Goal: Transaction & Acquisition: Purchase product/service

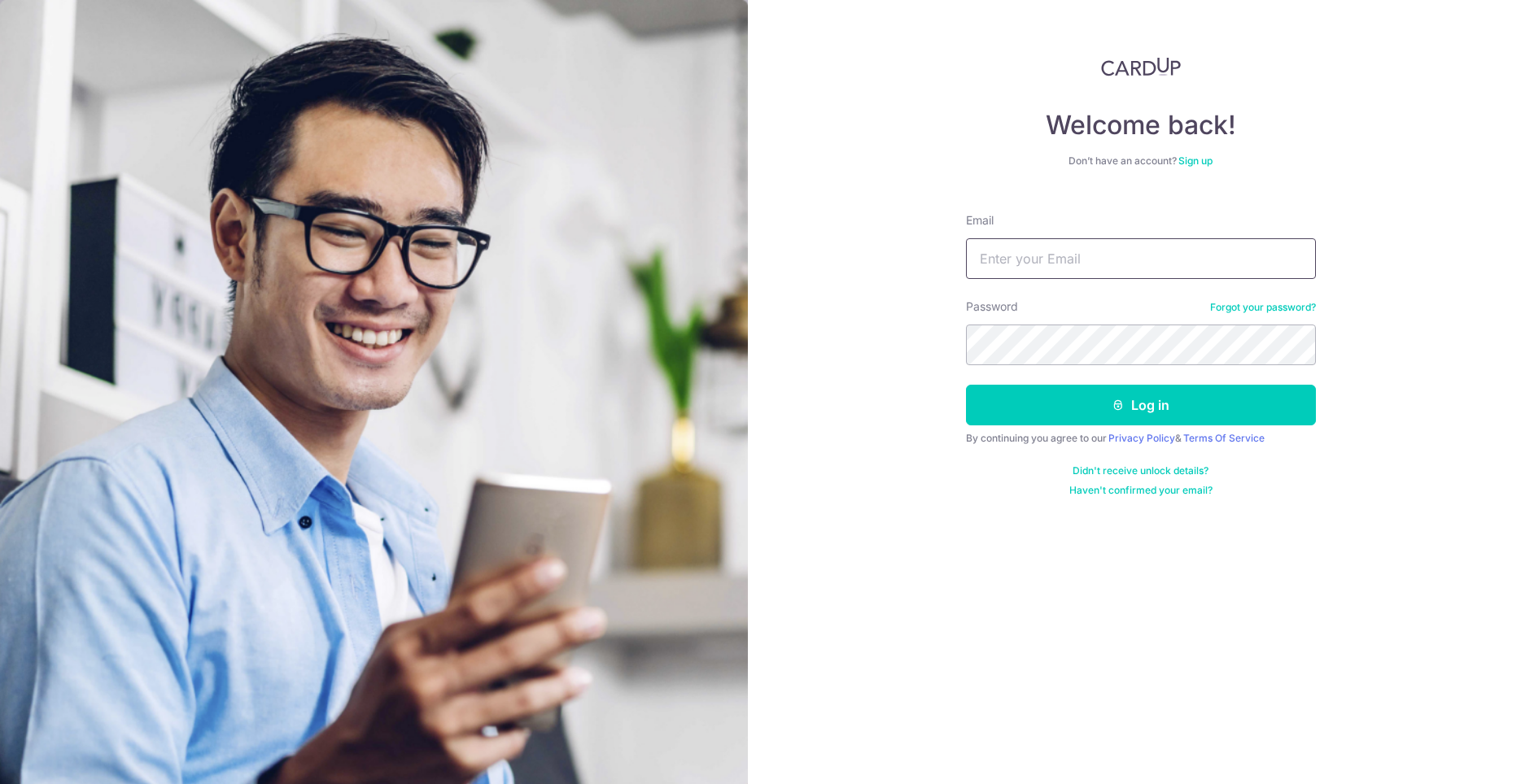
click at [1099, 259] on input "Email" at bounding box center [1141, 259] width 350 height 41
type input "racheldigitalninja@gmail.com"
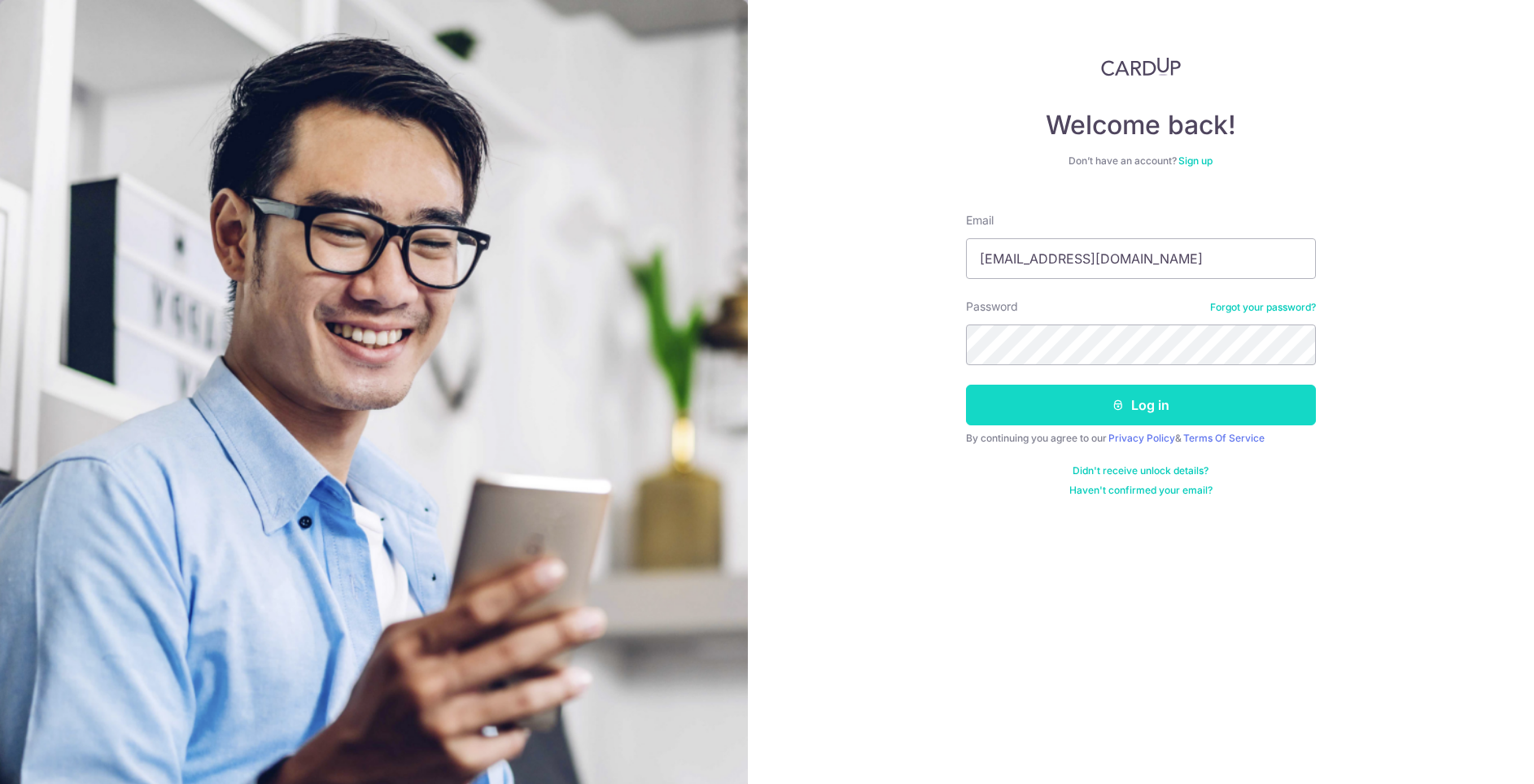
click at [1101, 396] on button "Log in" at bounding box center [1141, 405] width 350 height 41
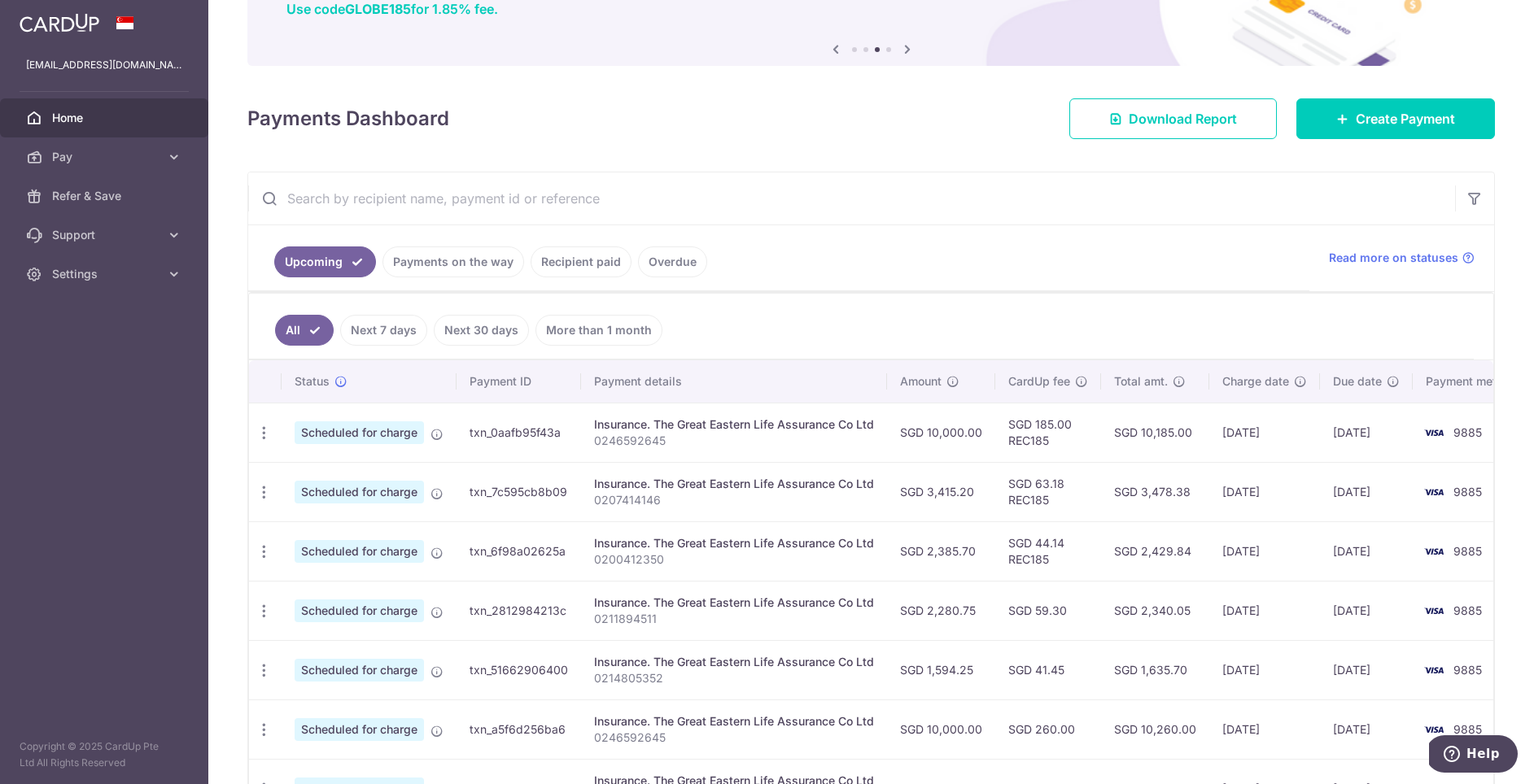
scroll to position [160, 0]
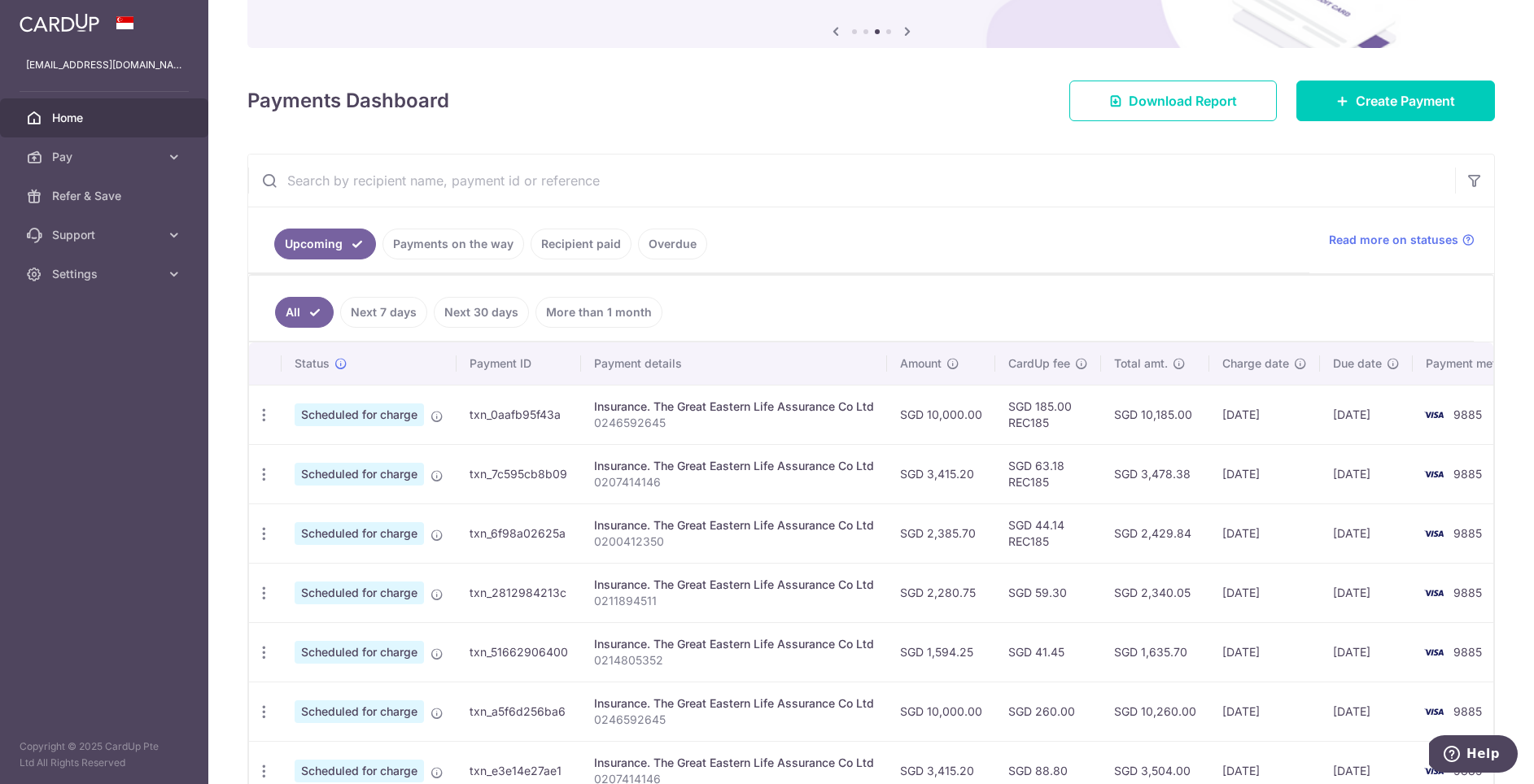
click at [431, 238] on link "Payments on the way" at bounding box center [454, 244] width 142 height 31
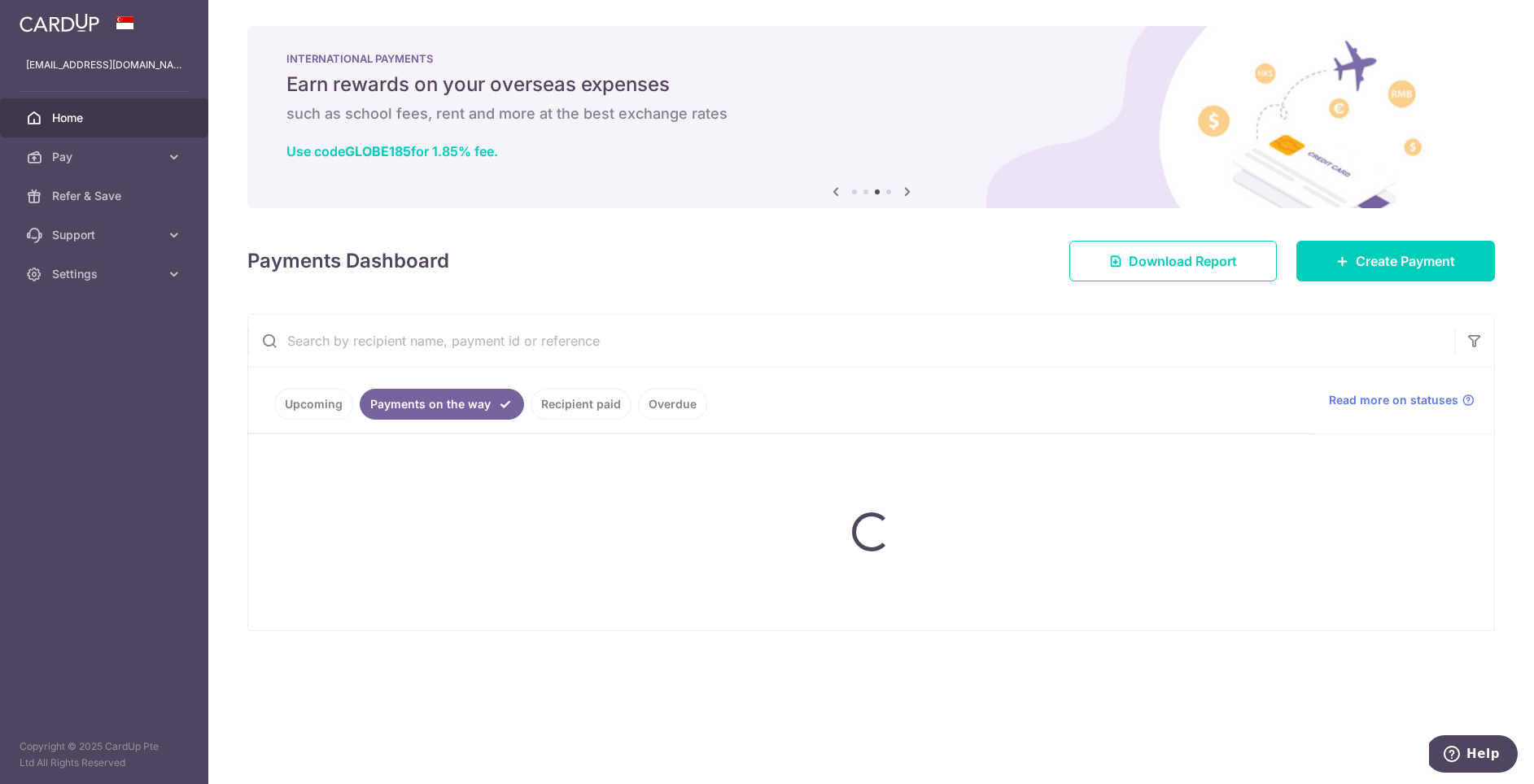
scroll to position [0, 0]
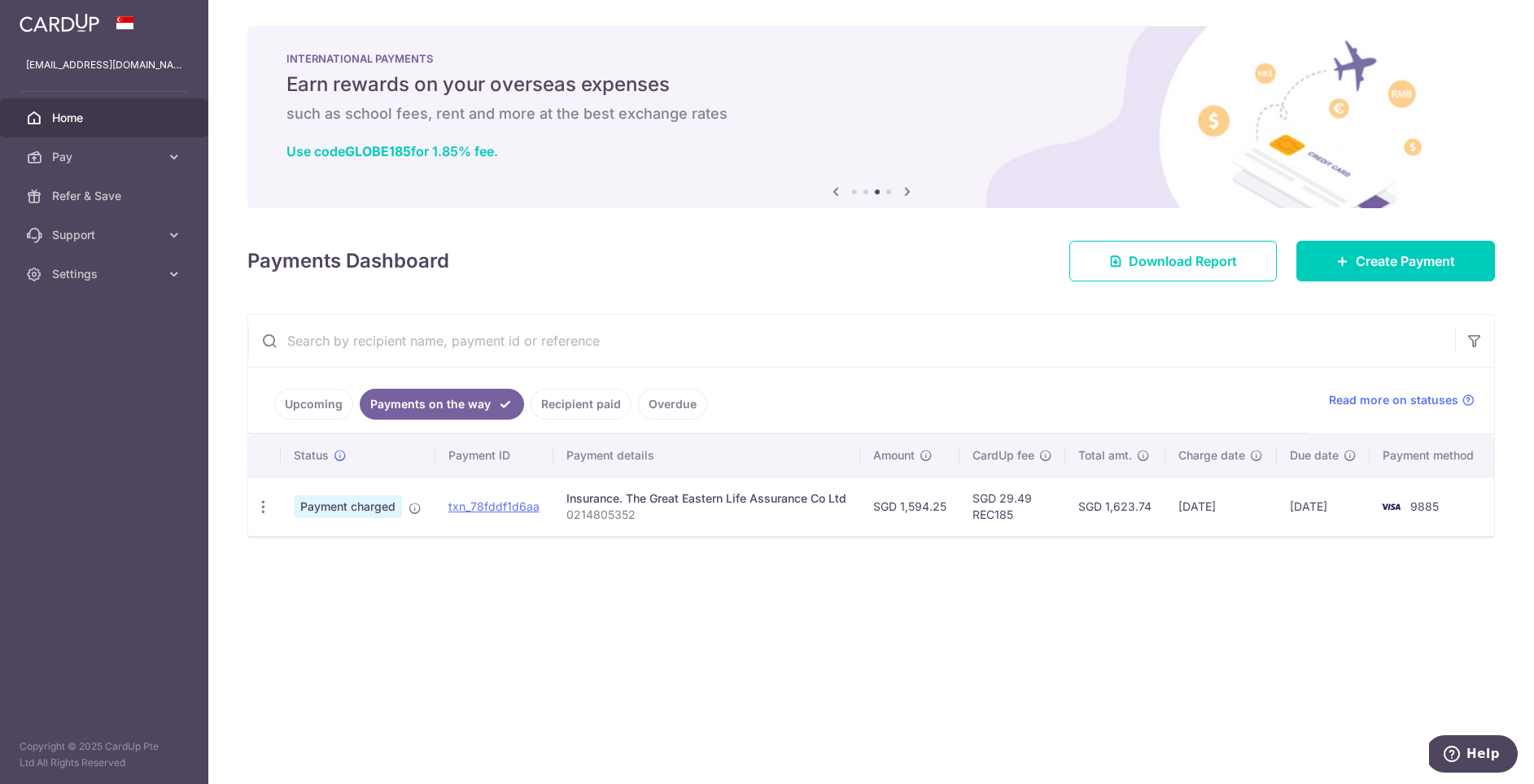
click at [305, 405] on link "Upcoming" at bounding box center [314, 404] width 79 height 31
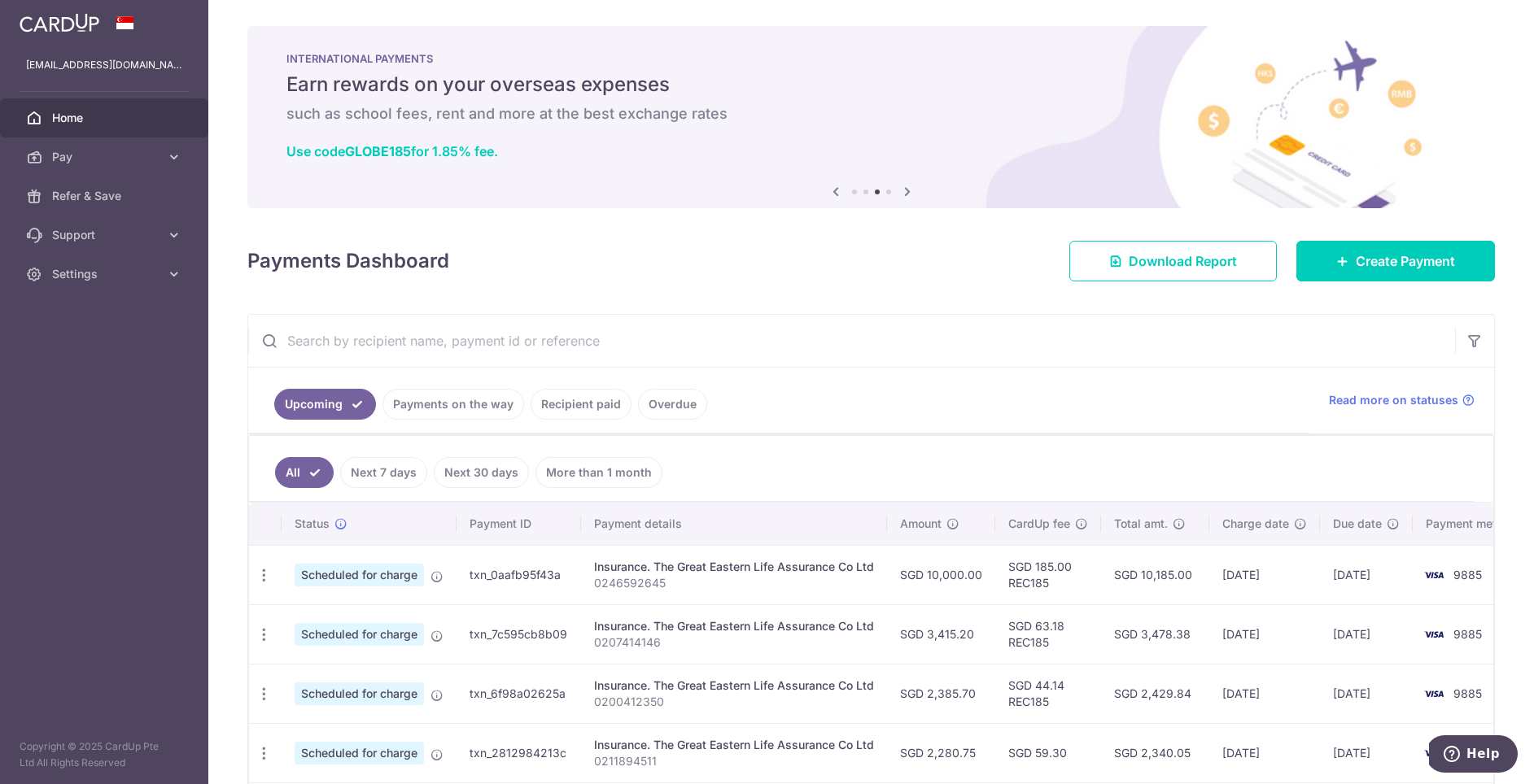
click at [587, 412] on link "Recipient paid" at bounding box center [581, 404] width 101 height 31
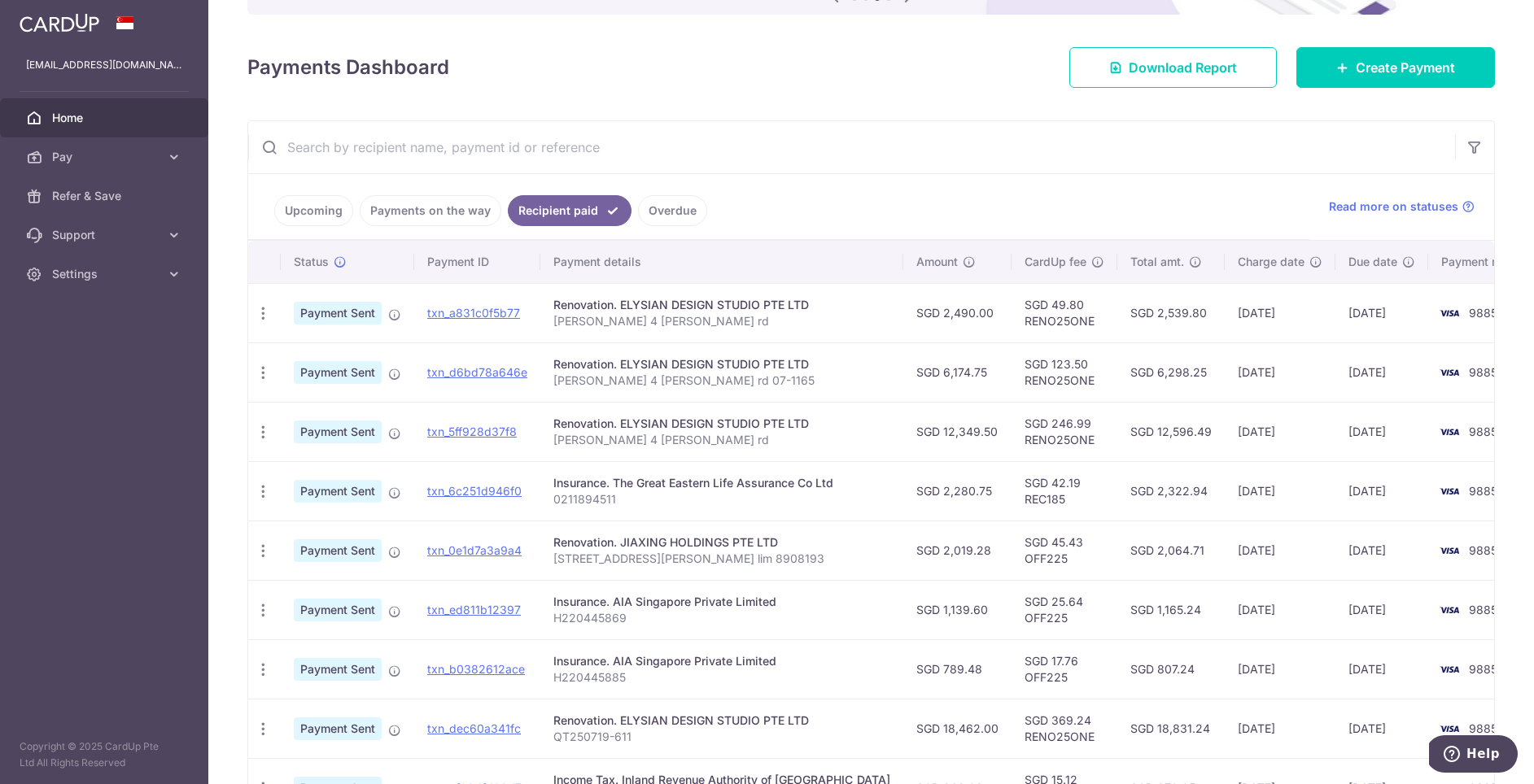
scroll to position [209, 0]
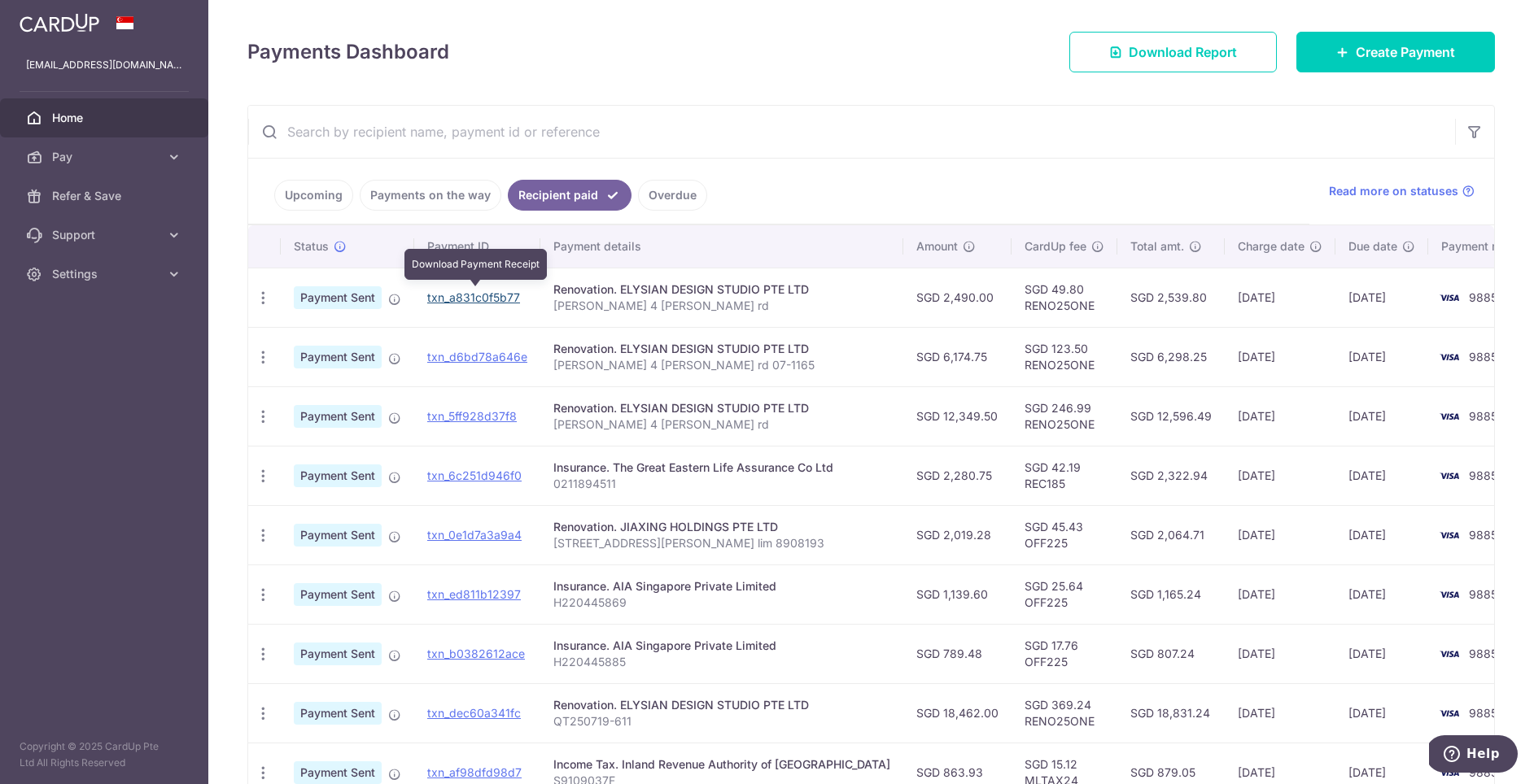
click at [457, 291] on link "txn_a831c0f5b77" at bounding box center [473, 297] width 93 height 14
click at [101, 116] on span "Home" at bounding box center [106, 118] width 107 height 16
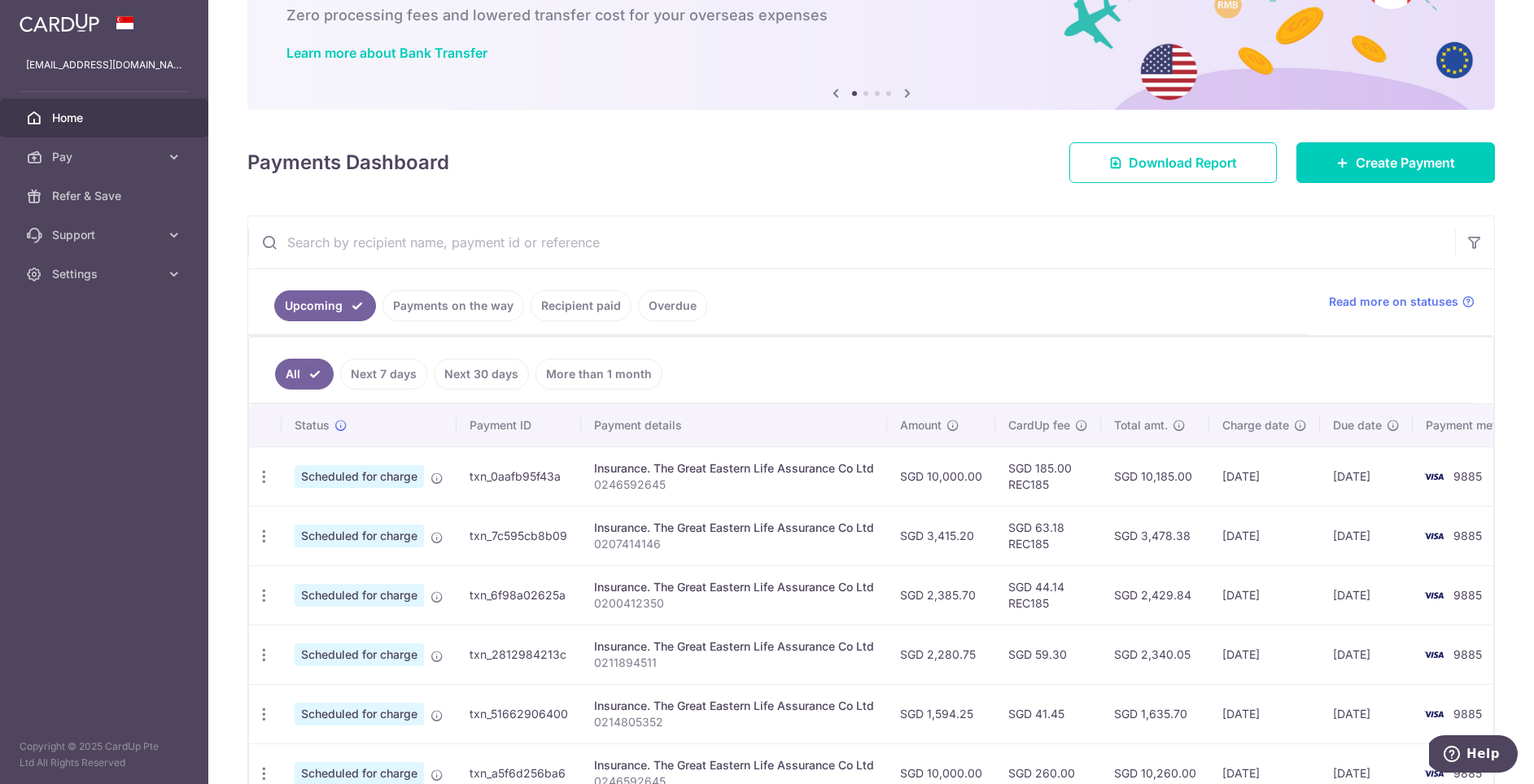
scroll to position [147, 0]
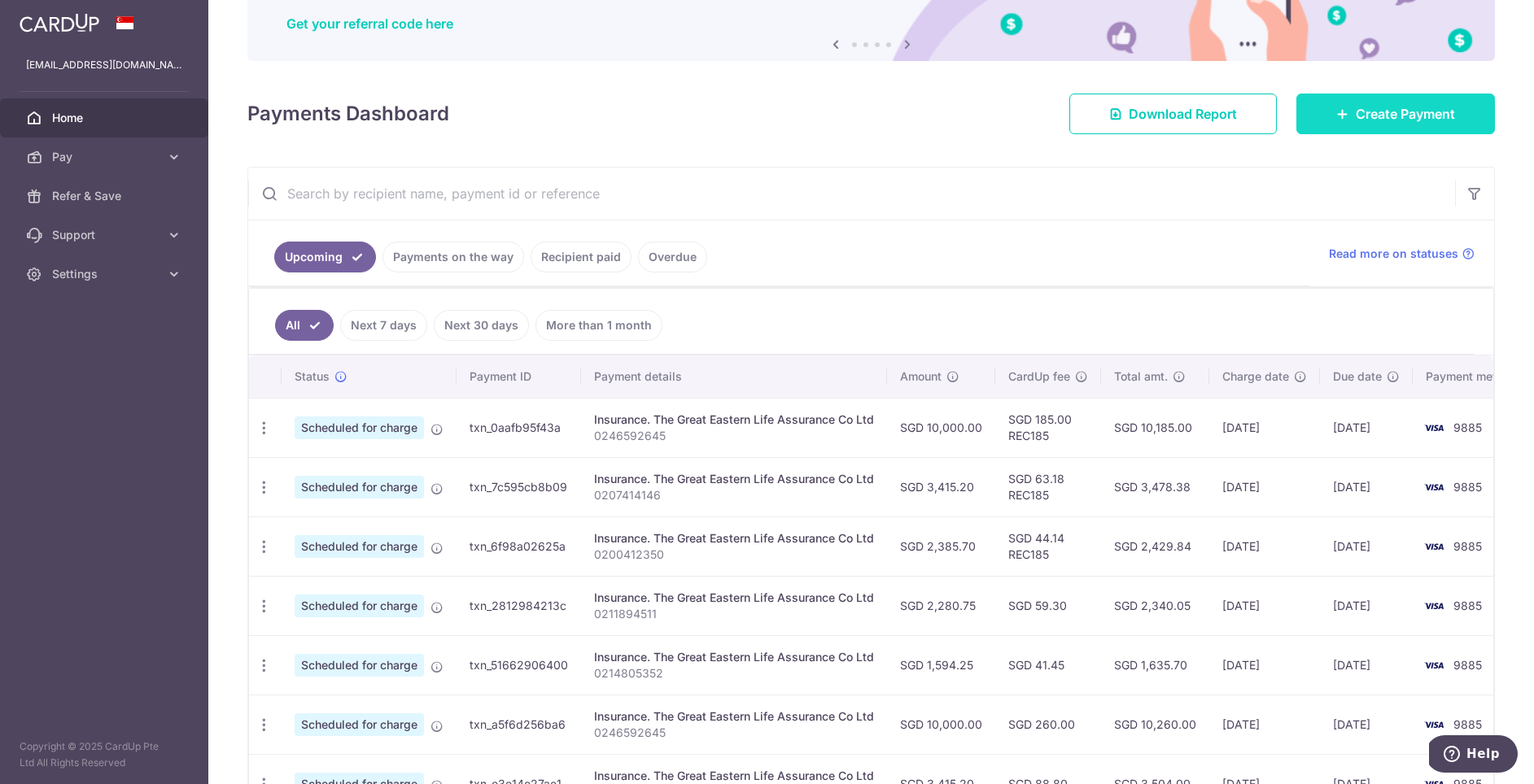
click at [1352, 119] on link "Create Payment" at bounding box center [1395, 114] width 199 height 41
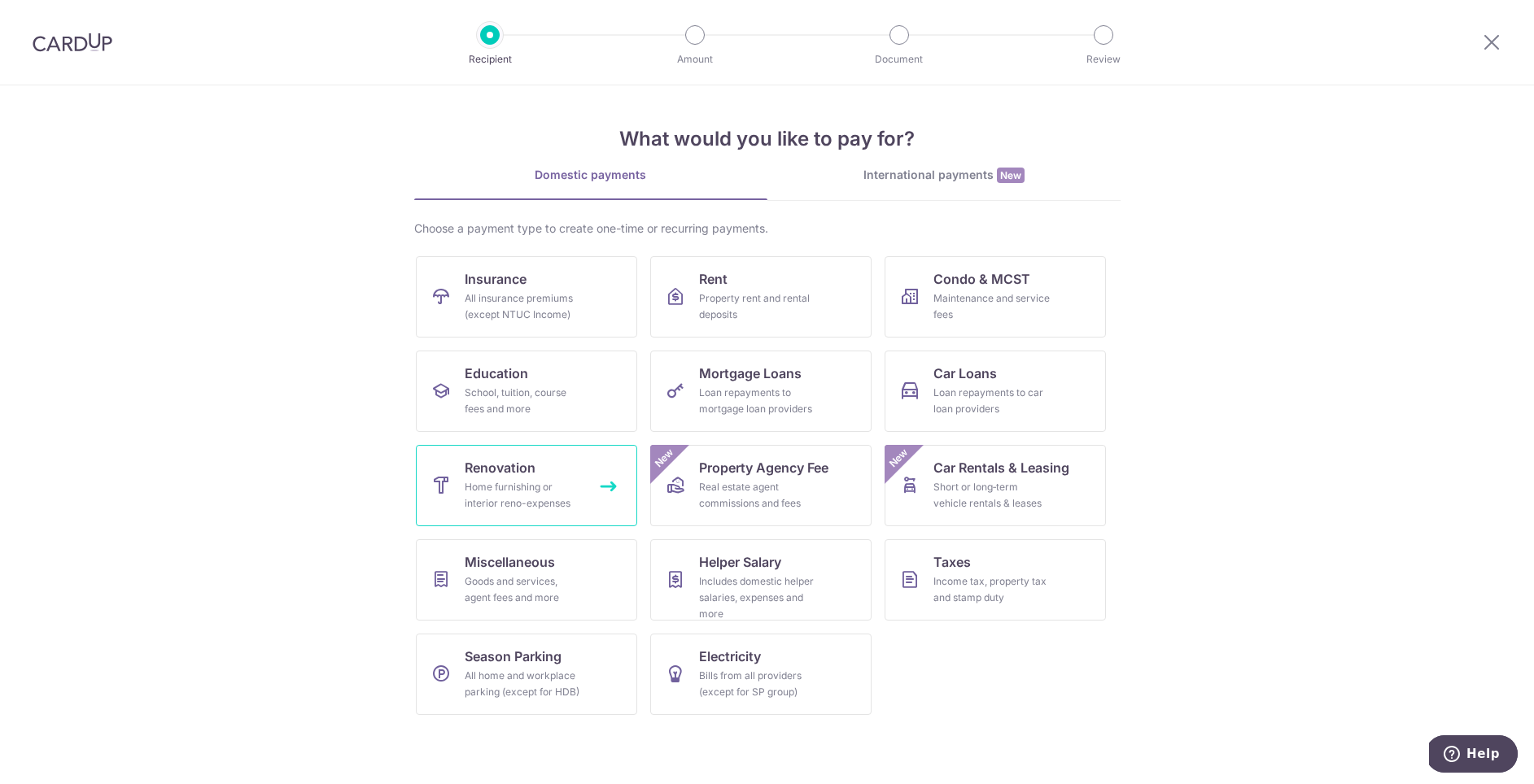
click at [563, 487] on div "Home furnishing or interior reno-expenses" at bounding box center [523, 495] width 117 height 32
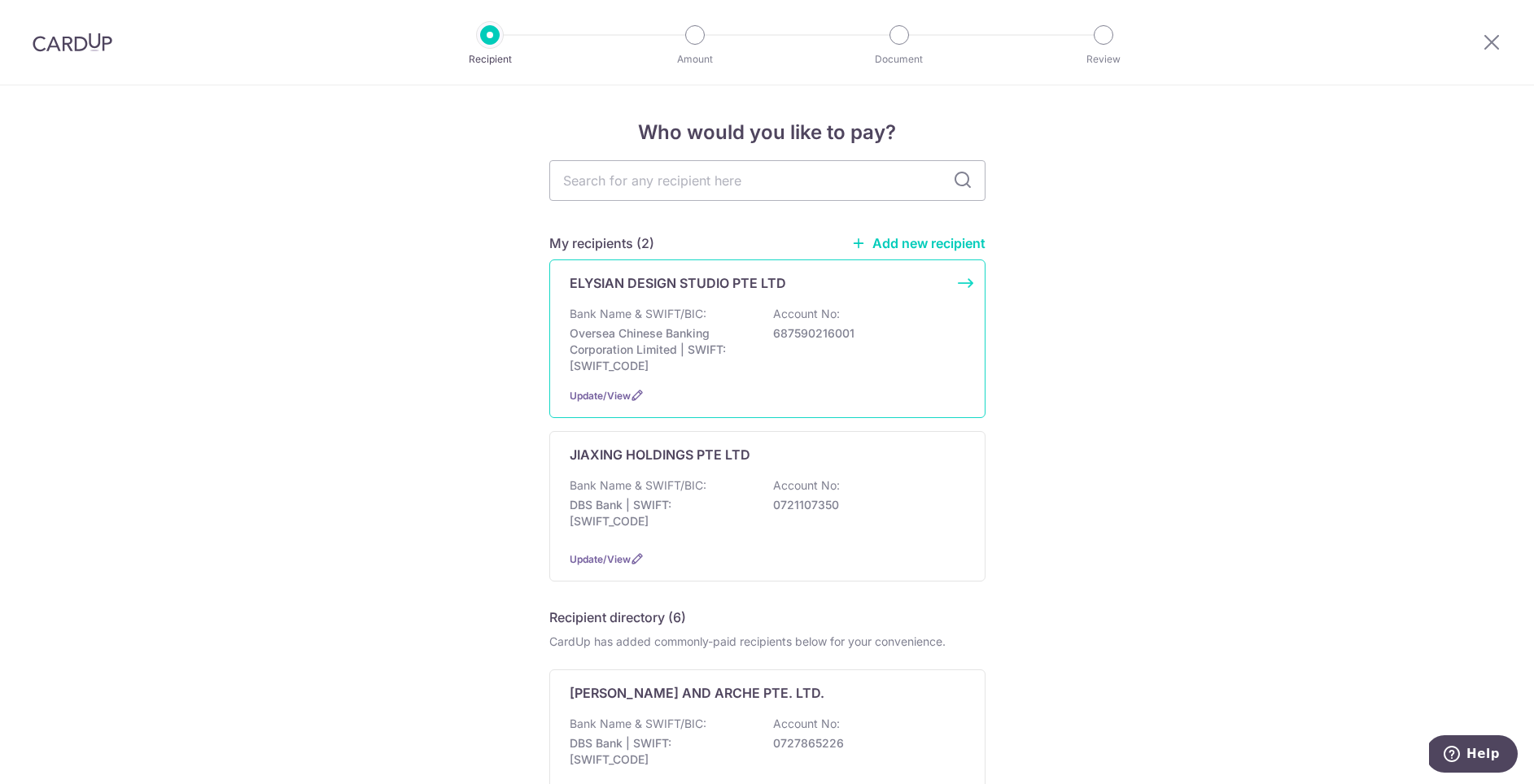
click at [766, 349] on div "Bank Name & SWIFT/BIC: Oversea Chinese Banking Corporation Limited | SWIFT: [SW…" at bounding box center [767, 340] width 396 height 68
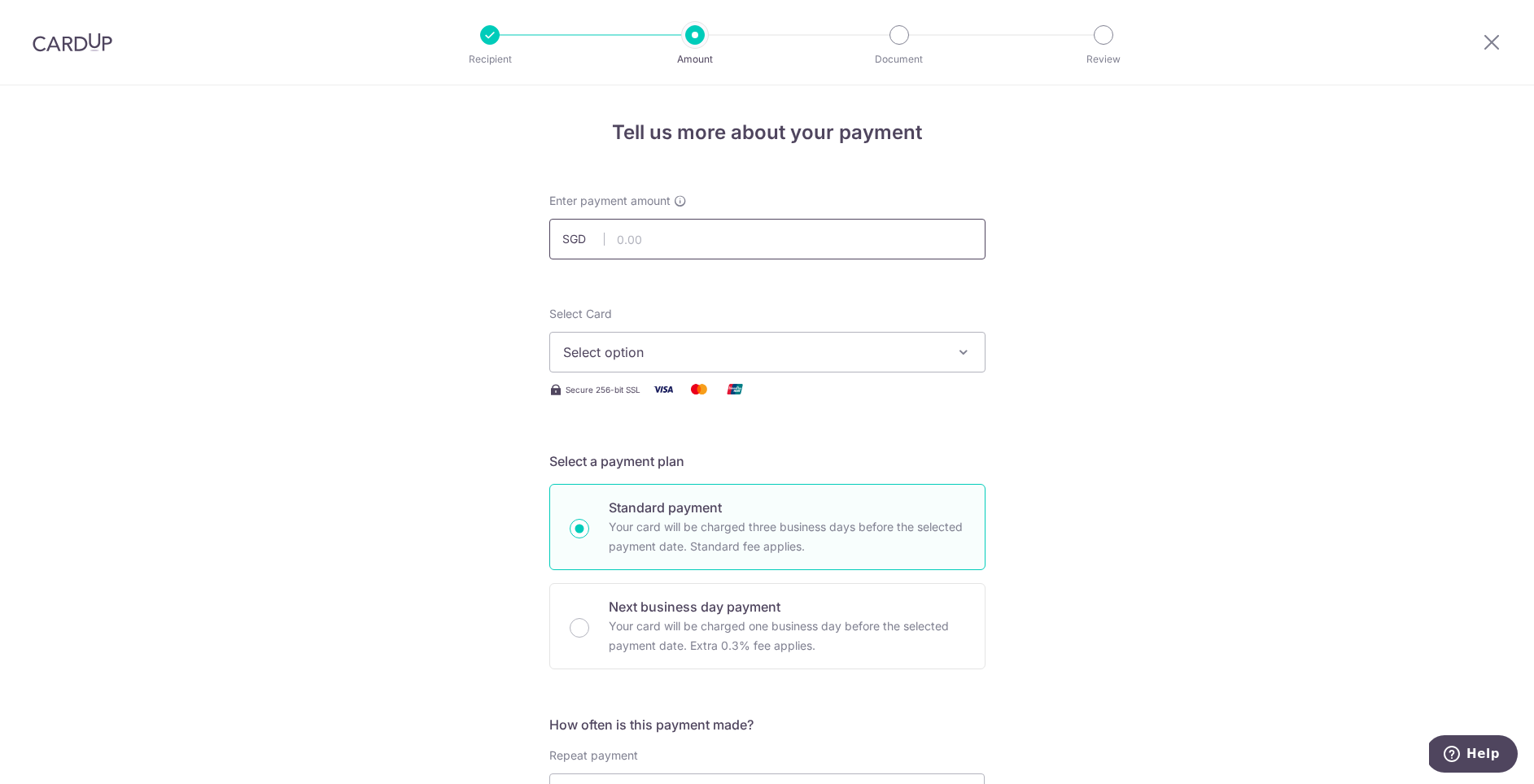
click at [721, 229] on input "text" at bounding box center [767, 239] width 437 height 41
type input "2,058.00"
click at [904, 347] on span "Select option" at bounding box center [752, 352] width 379 height 20
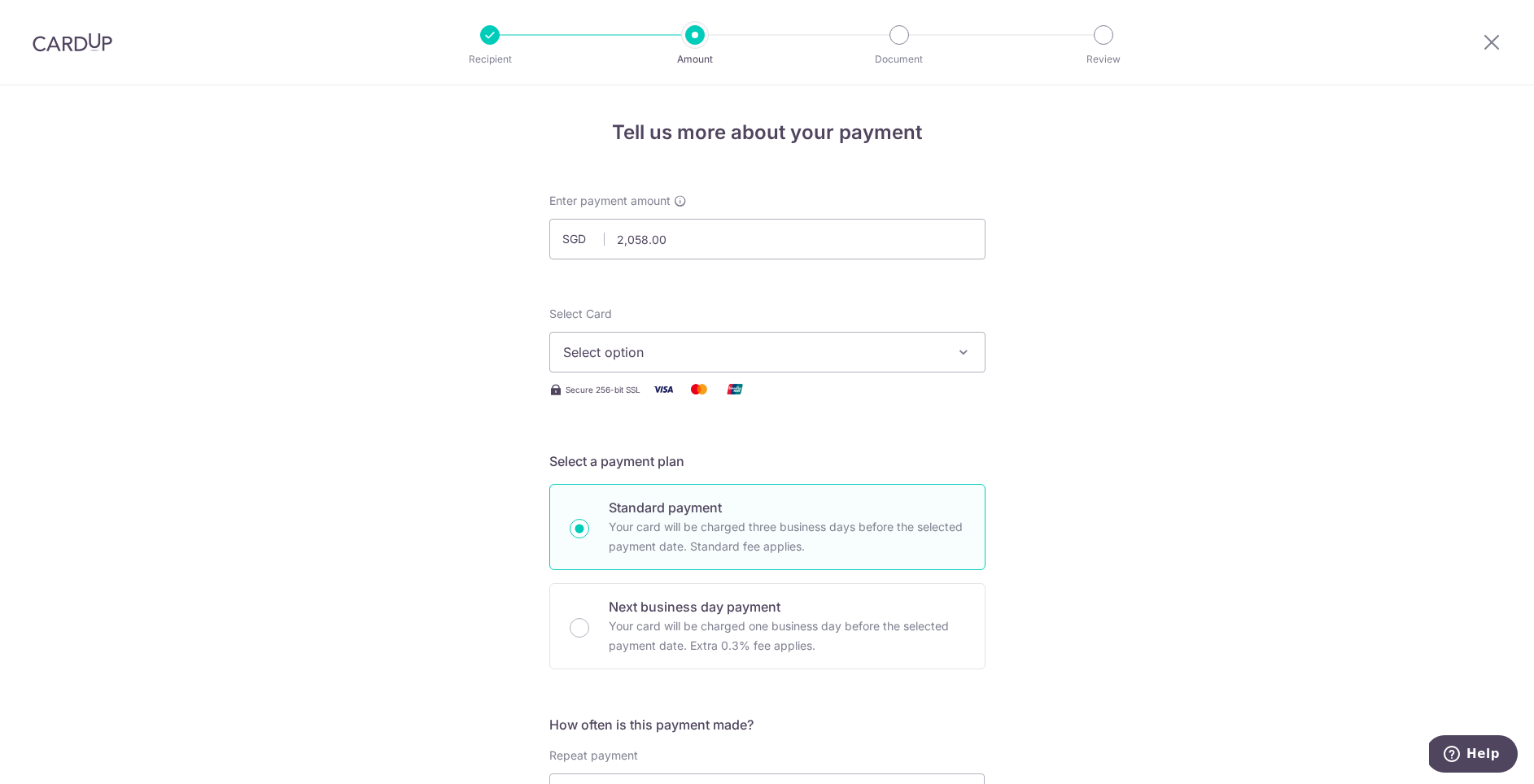
click at [699, 351] on span "Select option" at bounding box center [752, 352] width 379 height 20
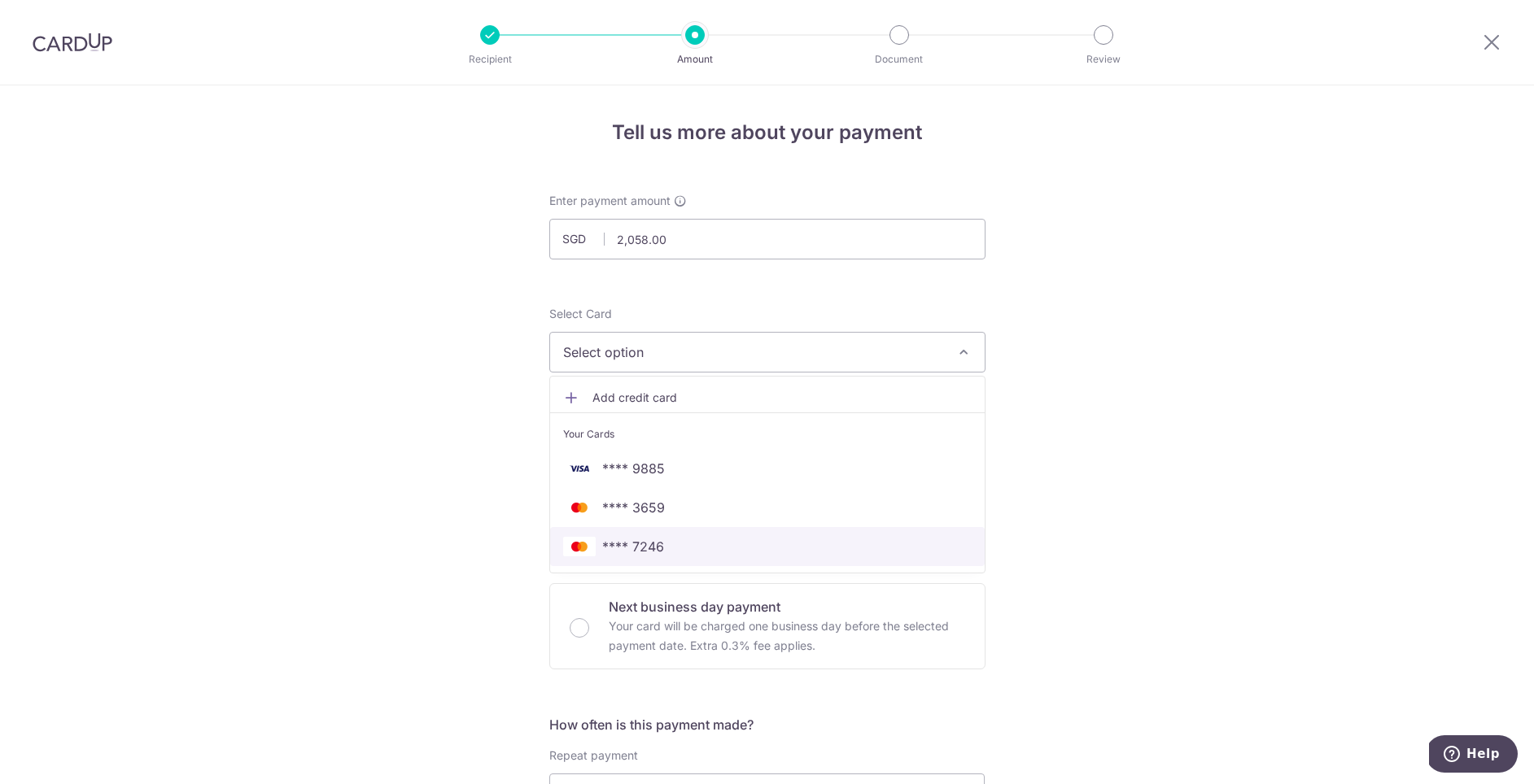
click at [662, 538] on span "**** 7246" at bounding box center [633, 546] width 62 height 20
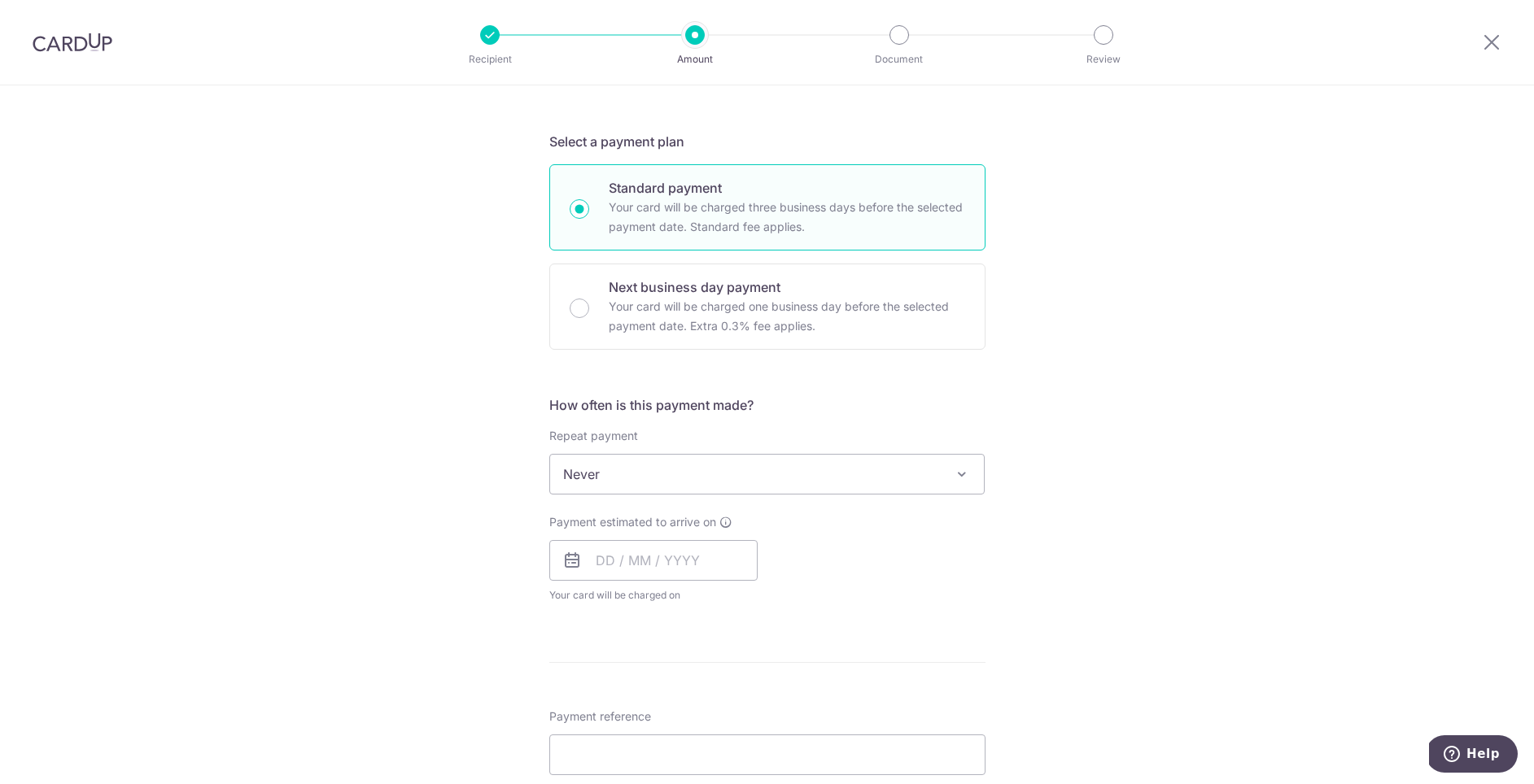
scroll to position [349, 0]
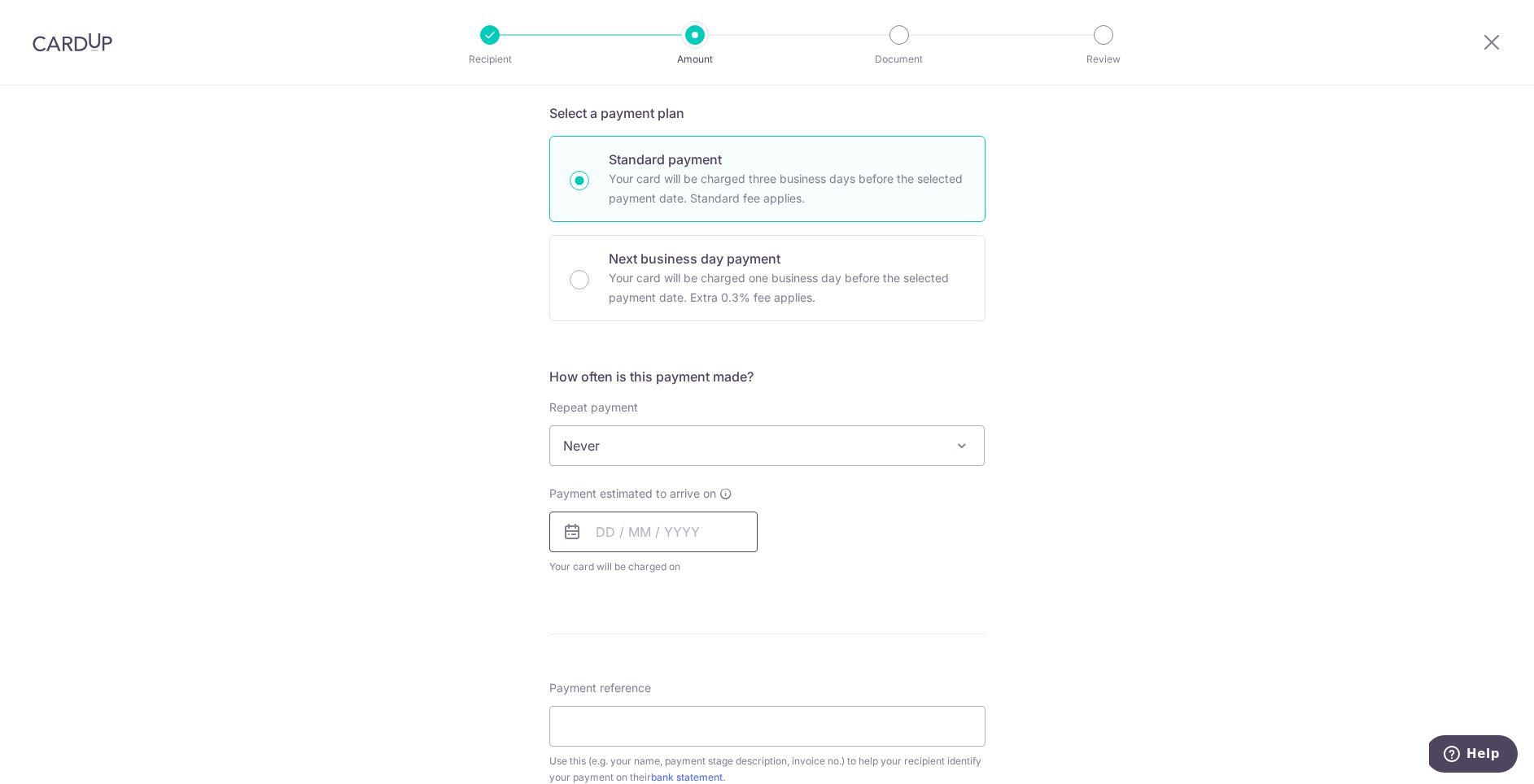
click at [630, 545] on input "text" at bounding box center [653, 532] width 208 height 41
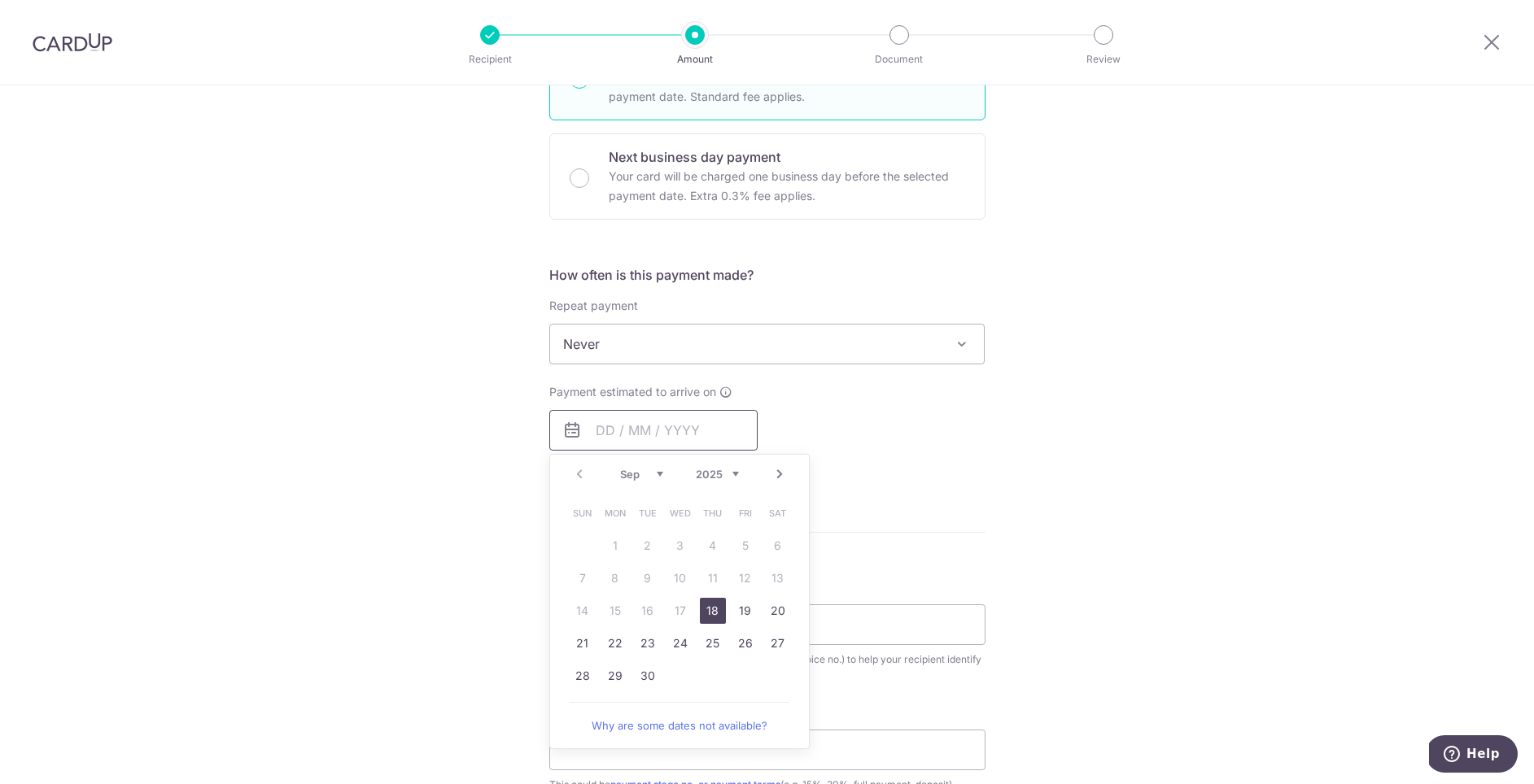
scroll to position [454, 0]
click at [710, 605] on link "18" at bounding box center [713, 607] width 26 height 26
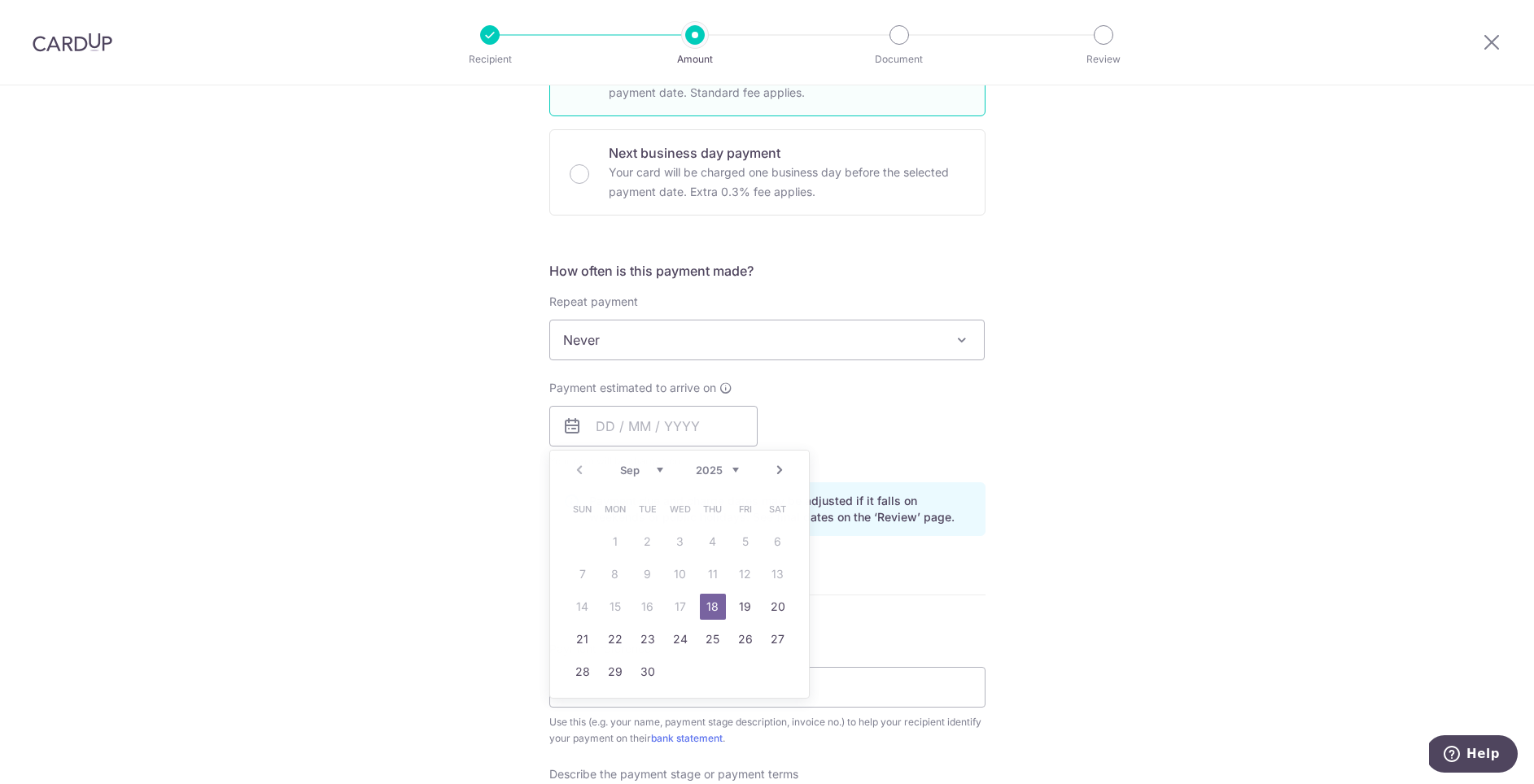
type input "[DATE]"
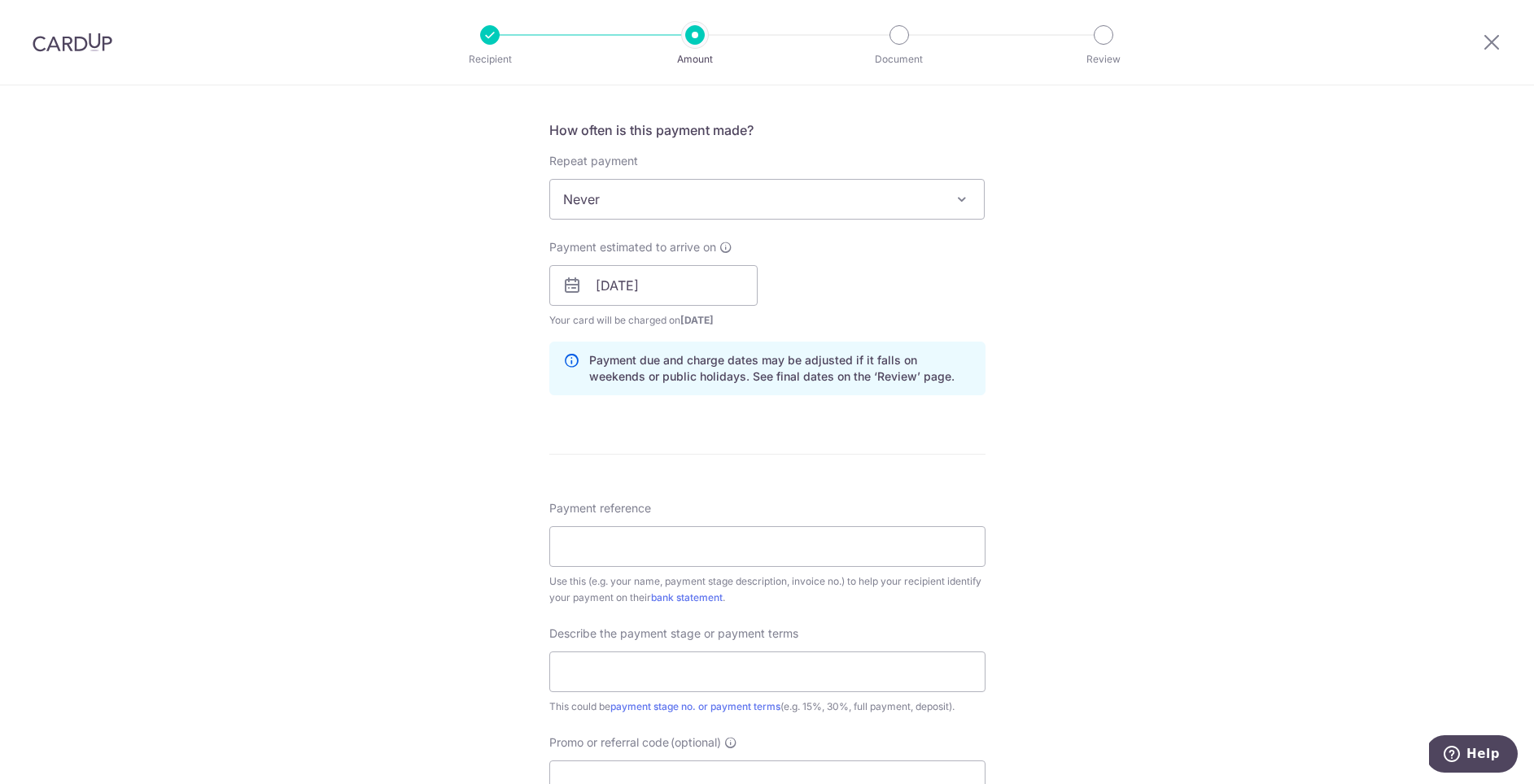
scroll to position [596, 0]
click at [753, 558] on input "Payment reference" at bounding box center [767, 546] width 437 height 41
type input "rachel lim 4 joo chiat rd"
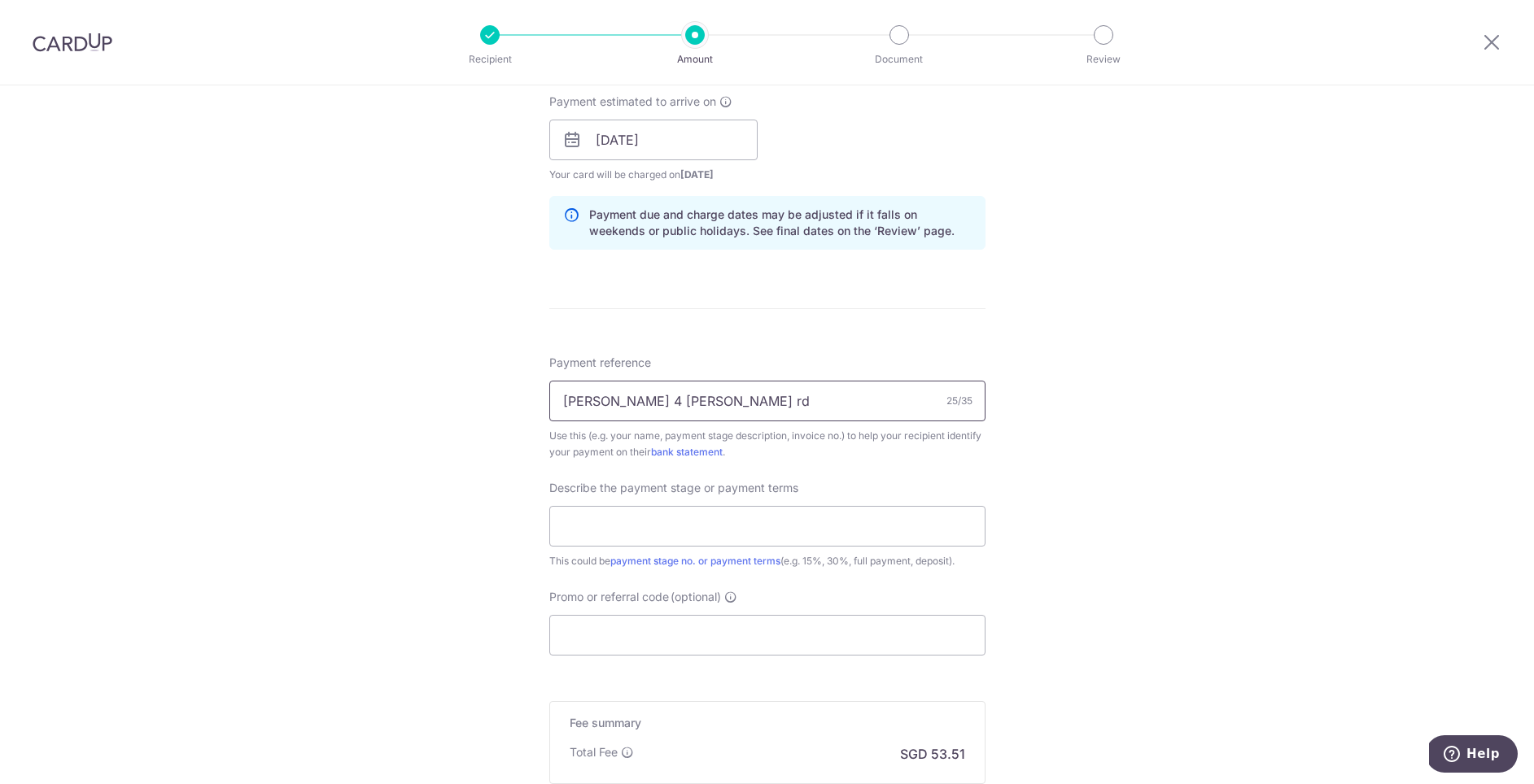
scroll to position [775, 0]
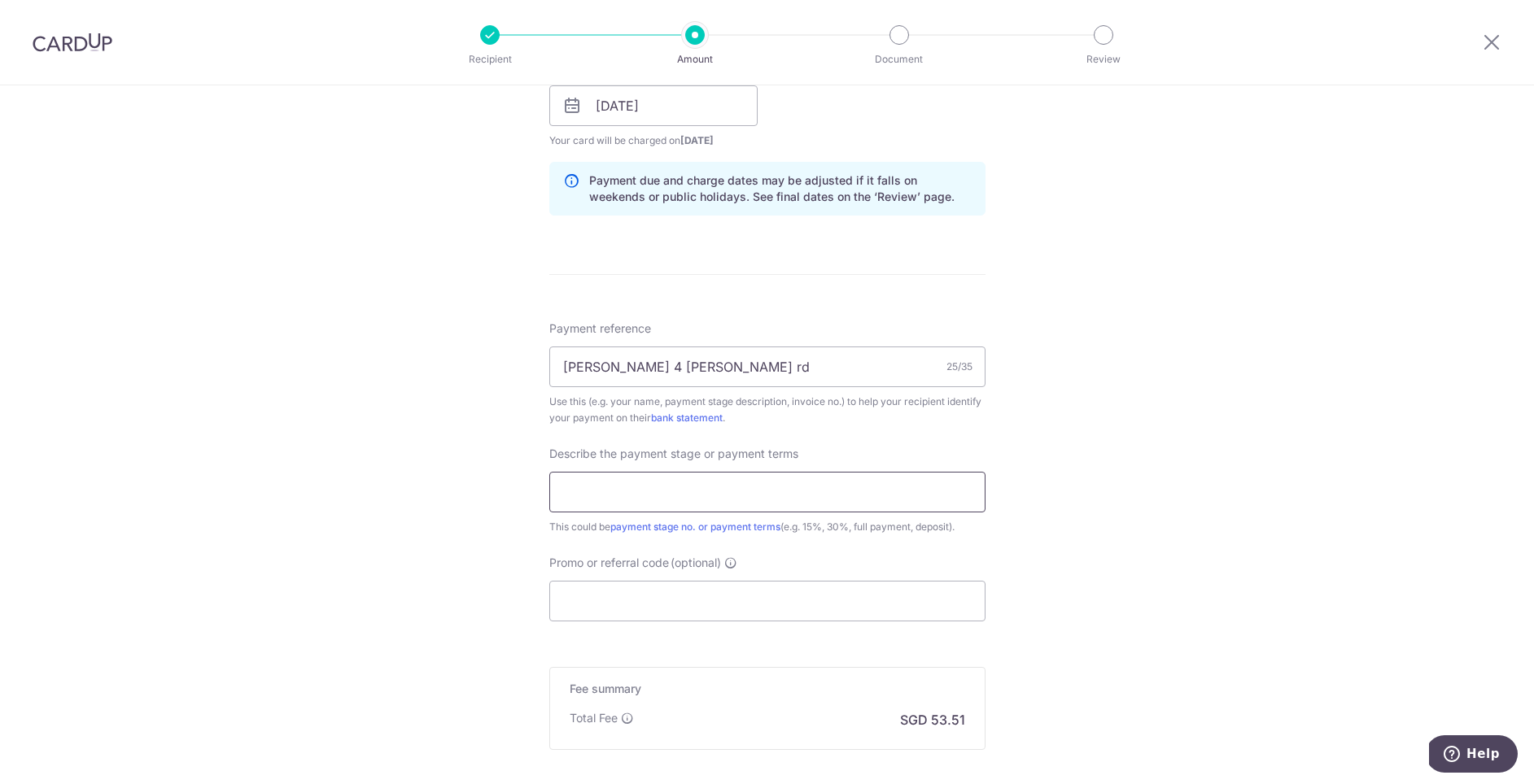
click at [807, 497] on input "text" at bounding box center [767, 493] width 437 height 41
type input "final payment 100%"
click at [620, 598] on input "Promo or referral code (optional)" at bounding box center [767, 601] width 437 height 41
paste input "RENO25ONE"
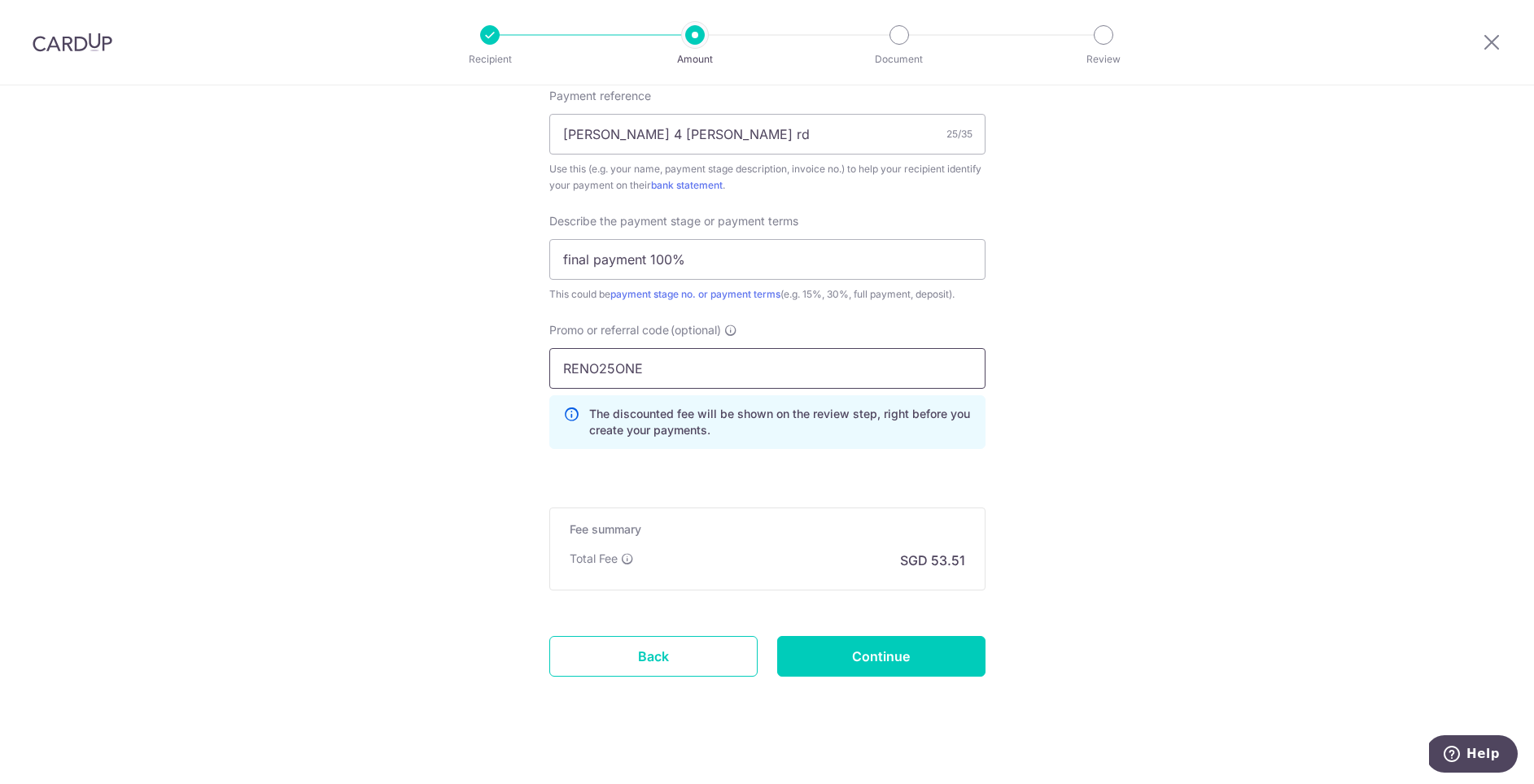
scroll to position [1017, 0]
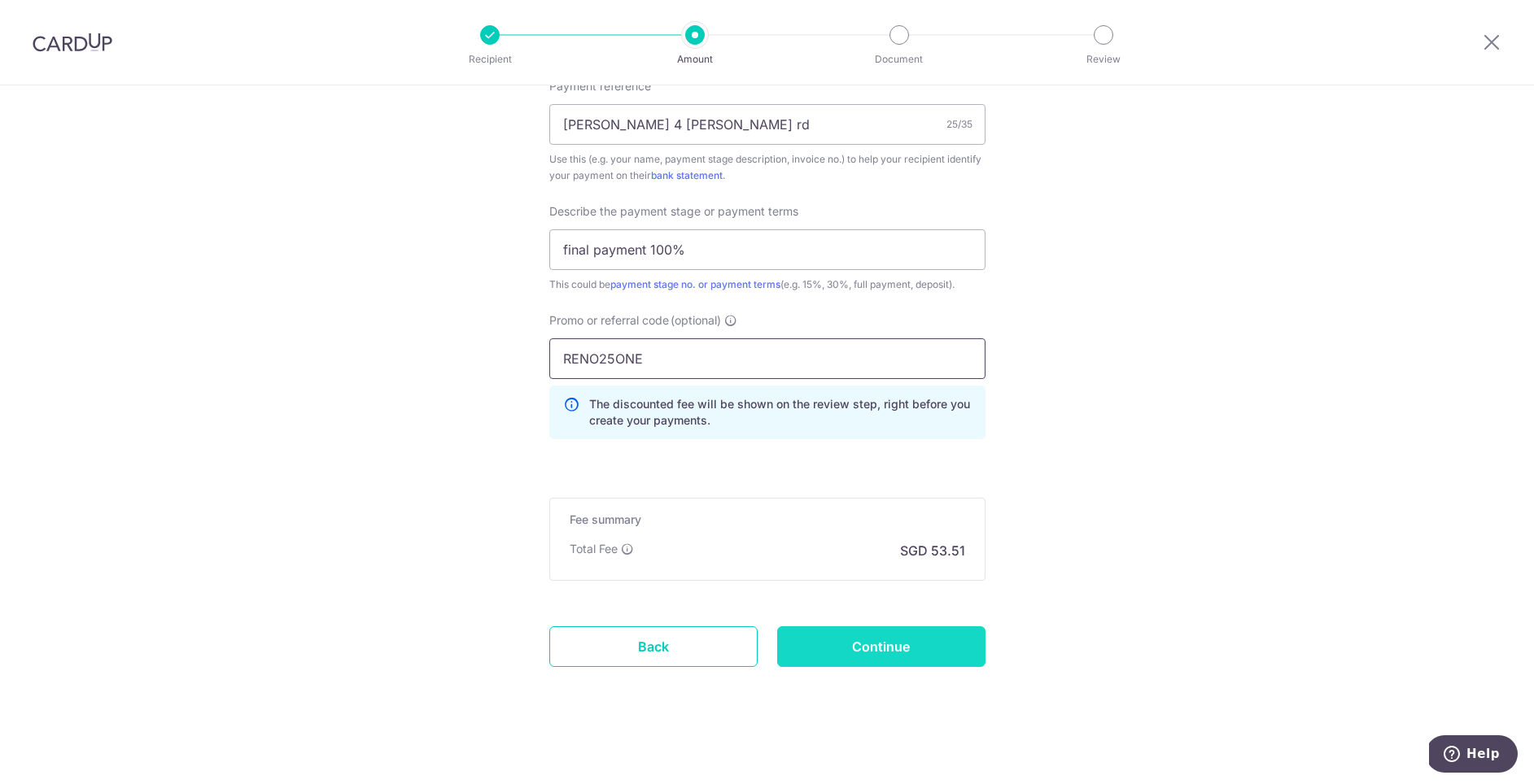
type input "RENO25ONE"
click at [884, 637] on input "Continue" at bounding box center [882, 647] width 208 height 41
type input "Create Schedule"
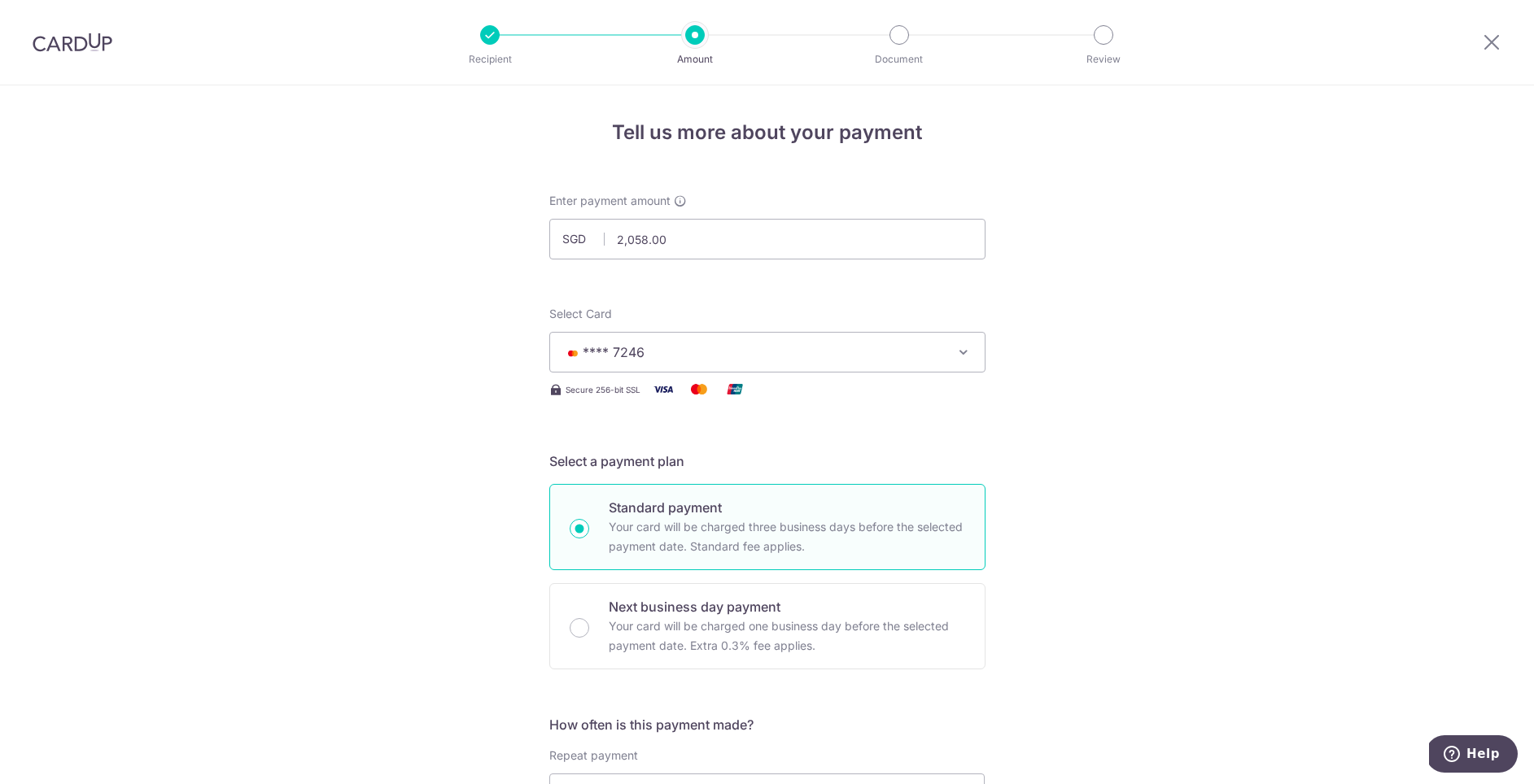
click at [857, 359] on span "**** 7246" at bounding box center [752, 352] width 379 height 20
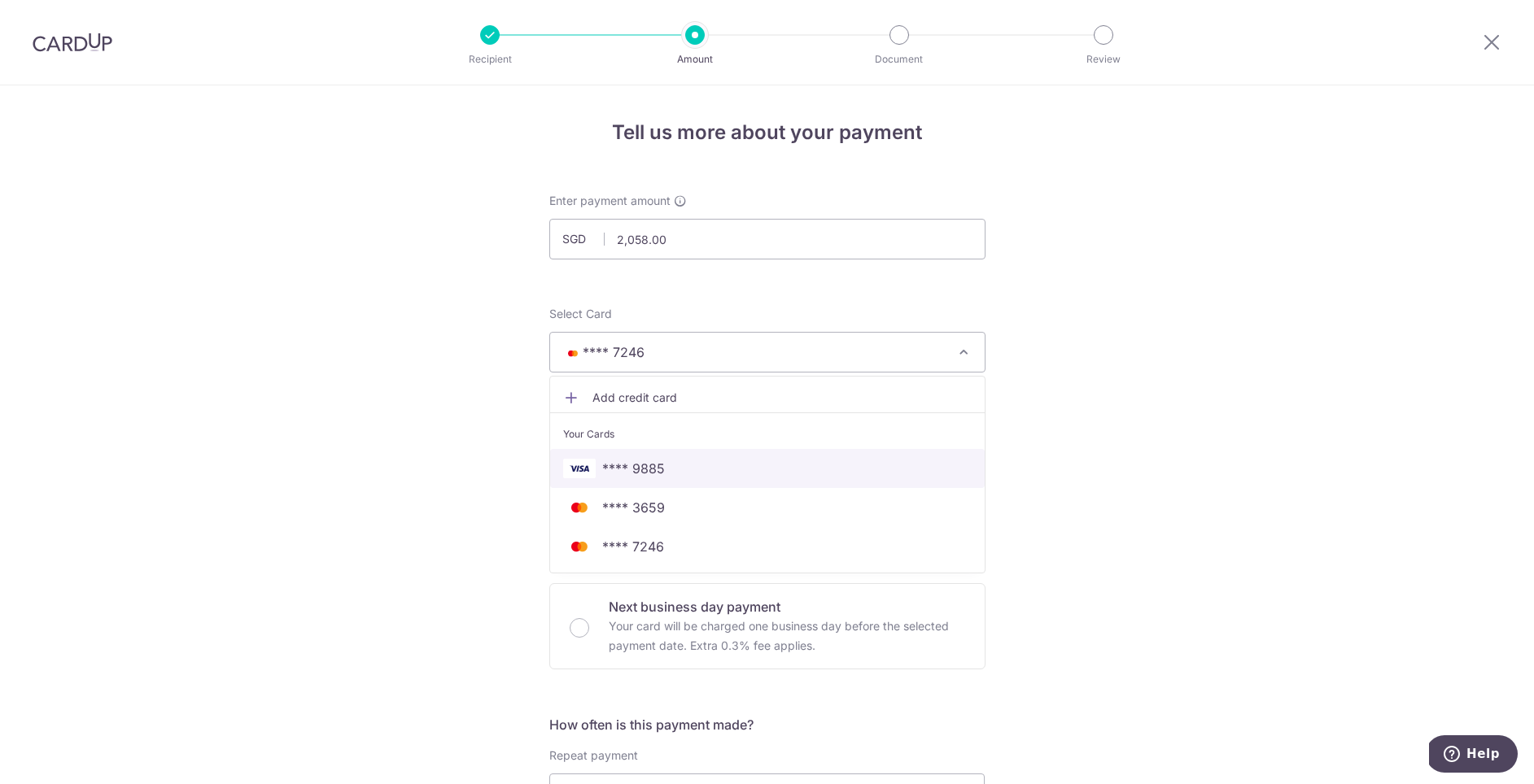
click at [705, 456] on link "**** 9885" at bounding box center [767, 469] width 435 height 39
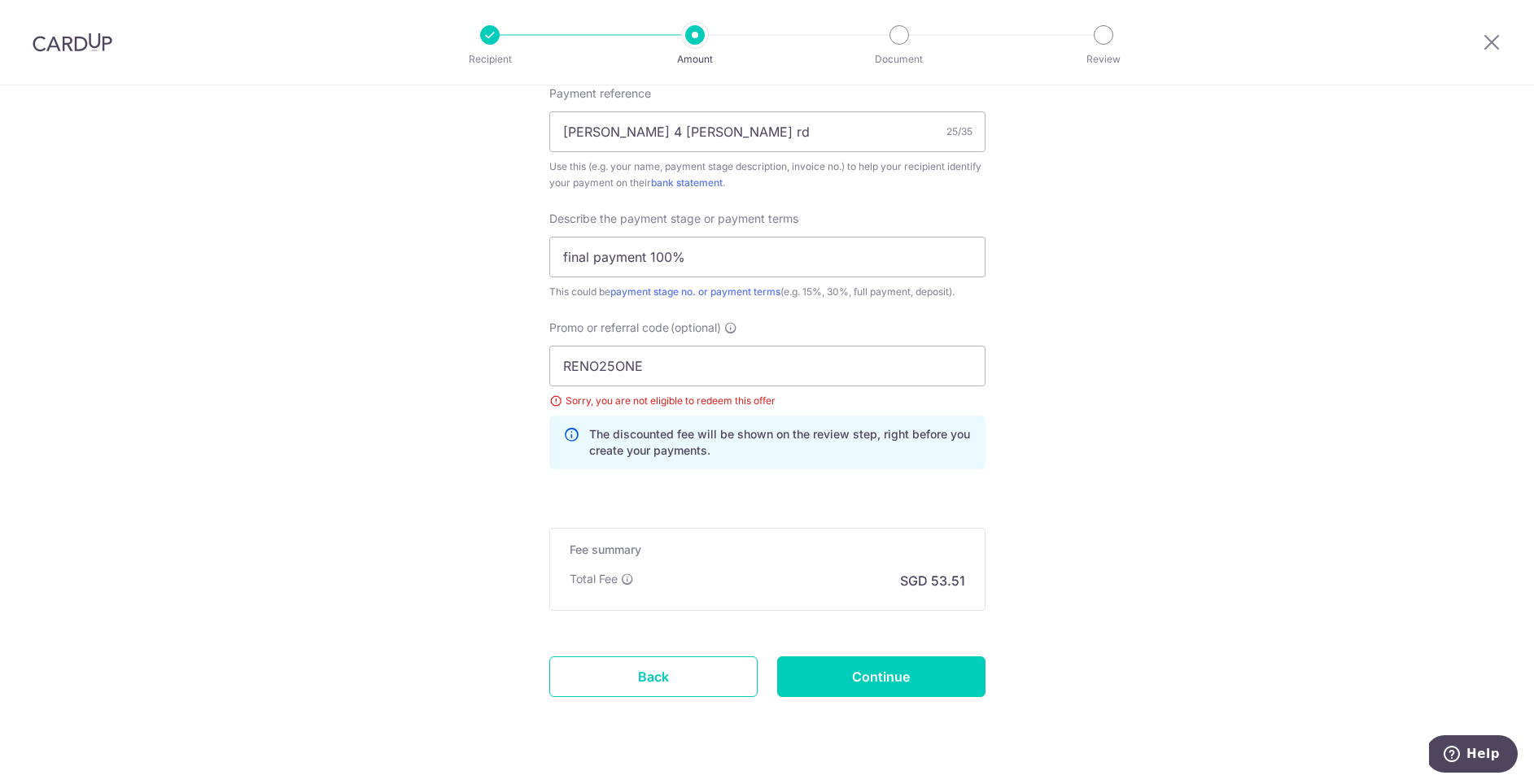
scroll to position [1040, 0]
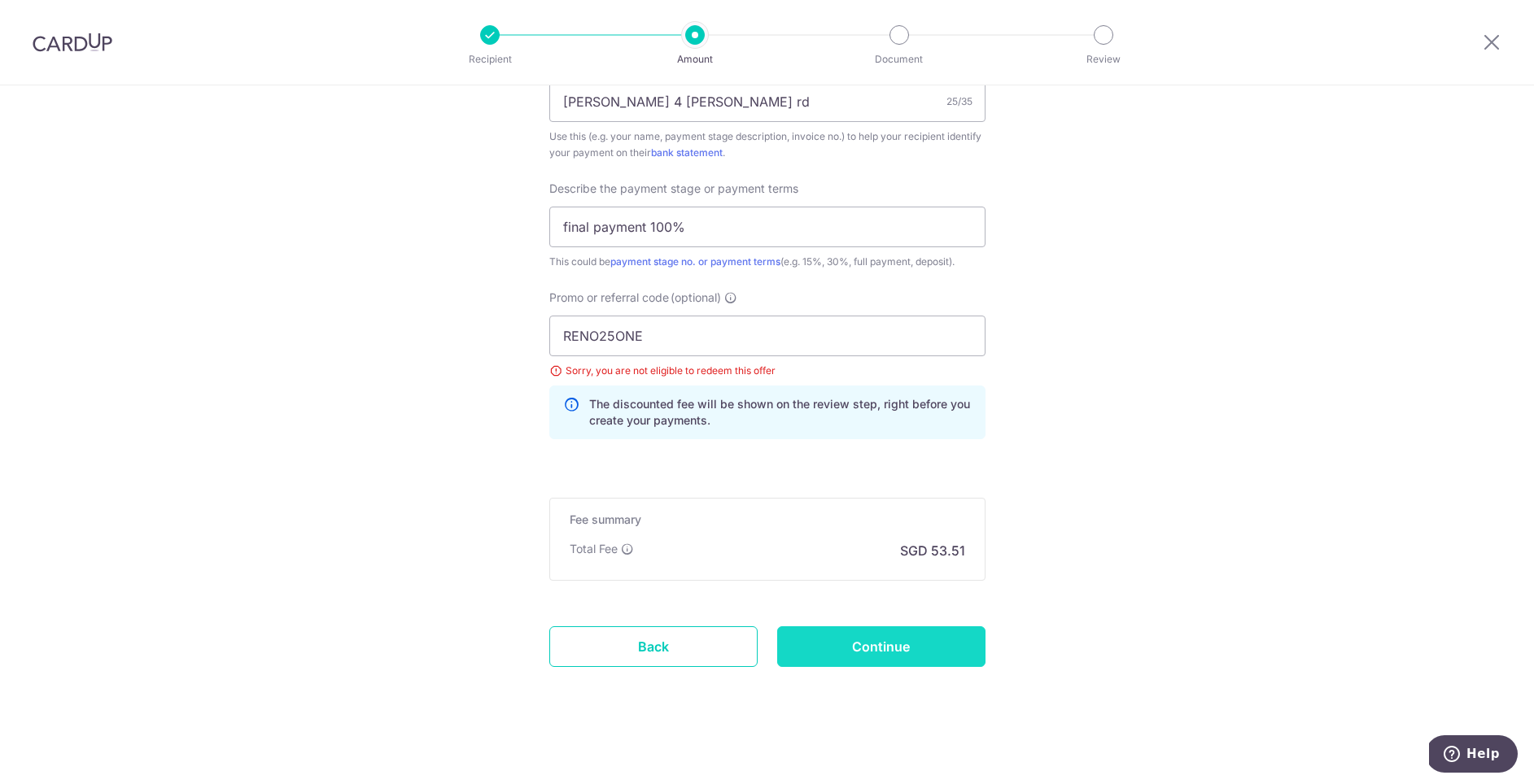
click at [871, 645] on input "Continue" at bounding box center [882, 647] width 208 height 41
type input "Update Schedule"
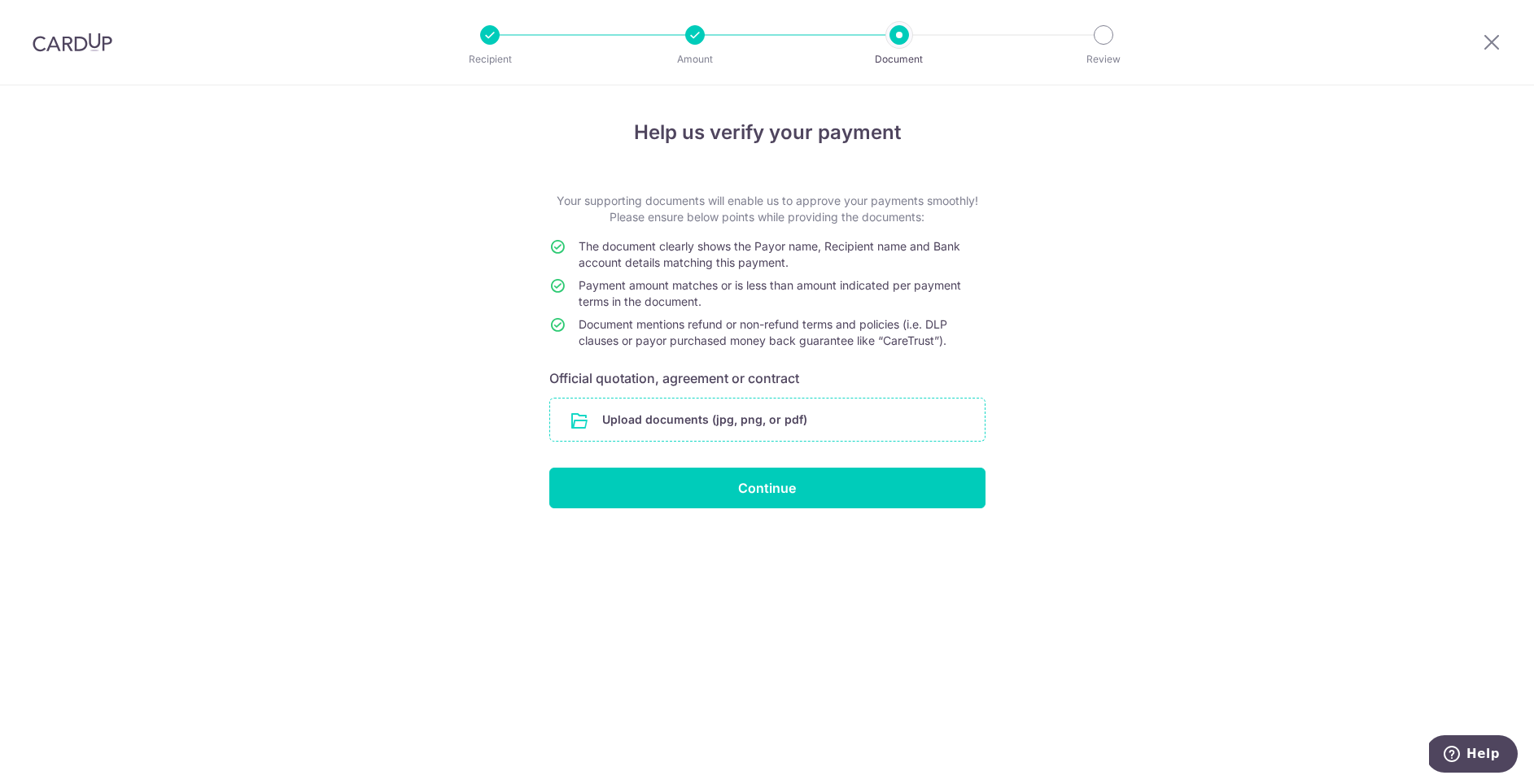
click at [645, 413] on input "file" at bounding box center [767, 420] width 435 height 43
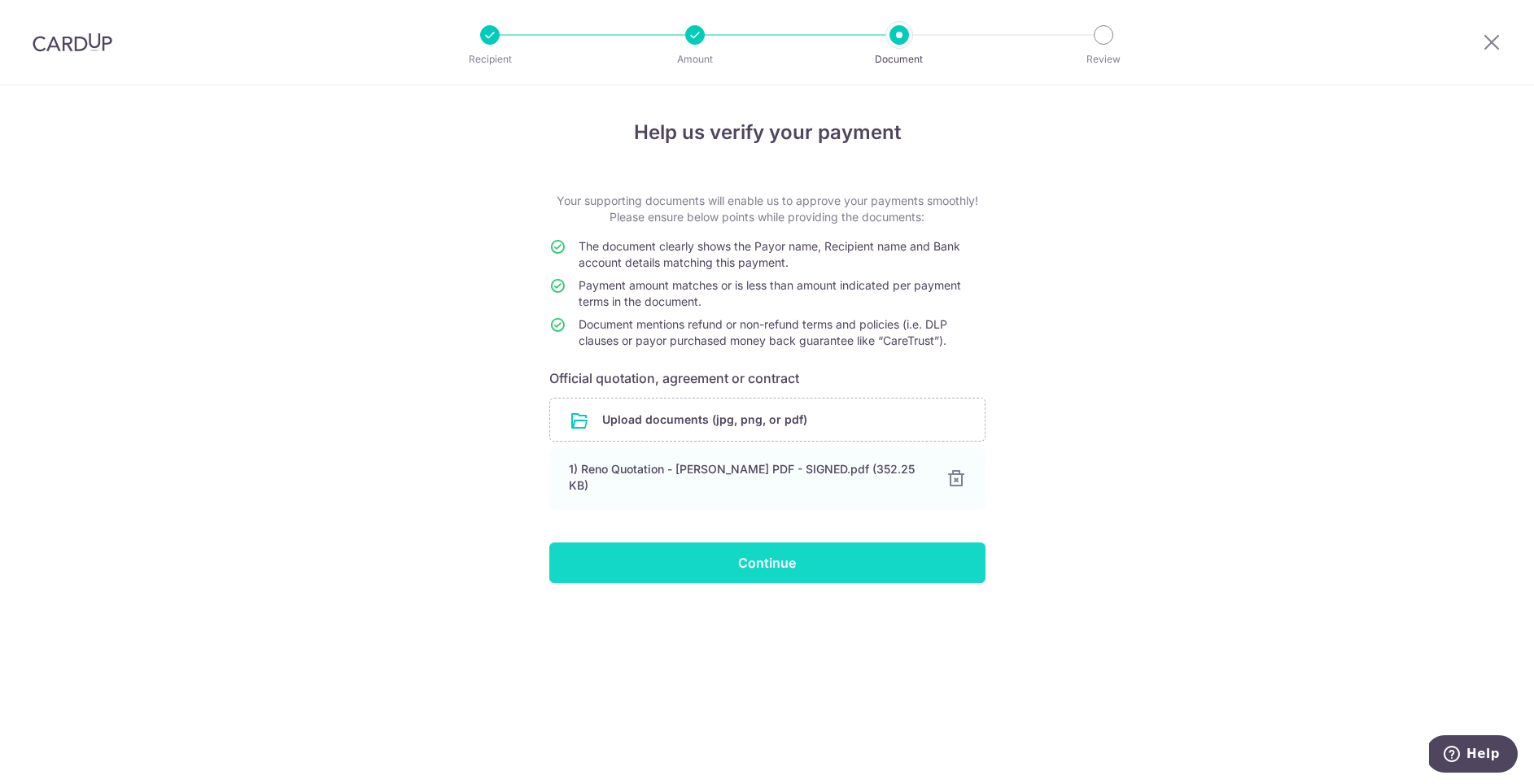
click at [828, 555] on input "Continue" at bounding box center [767, 563] width 437 height 41
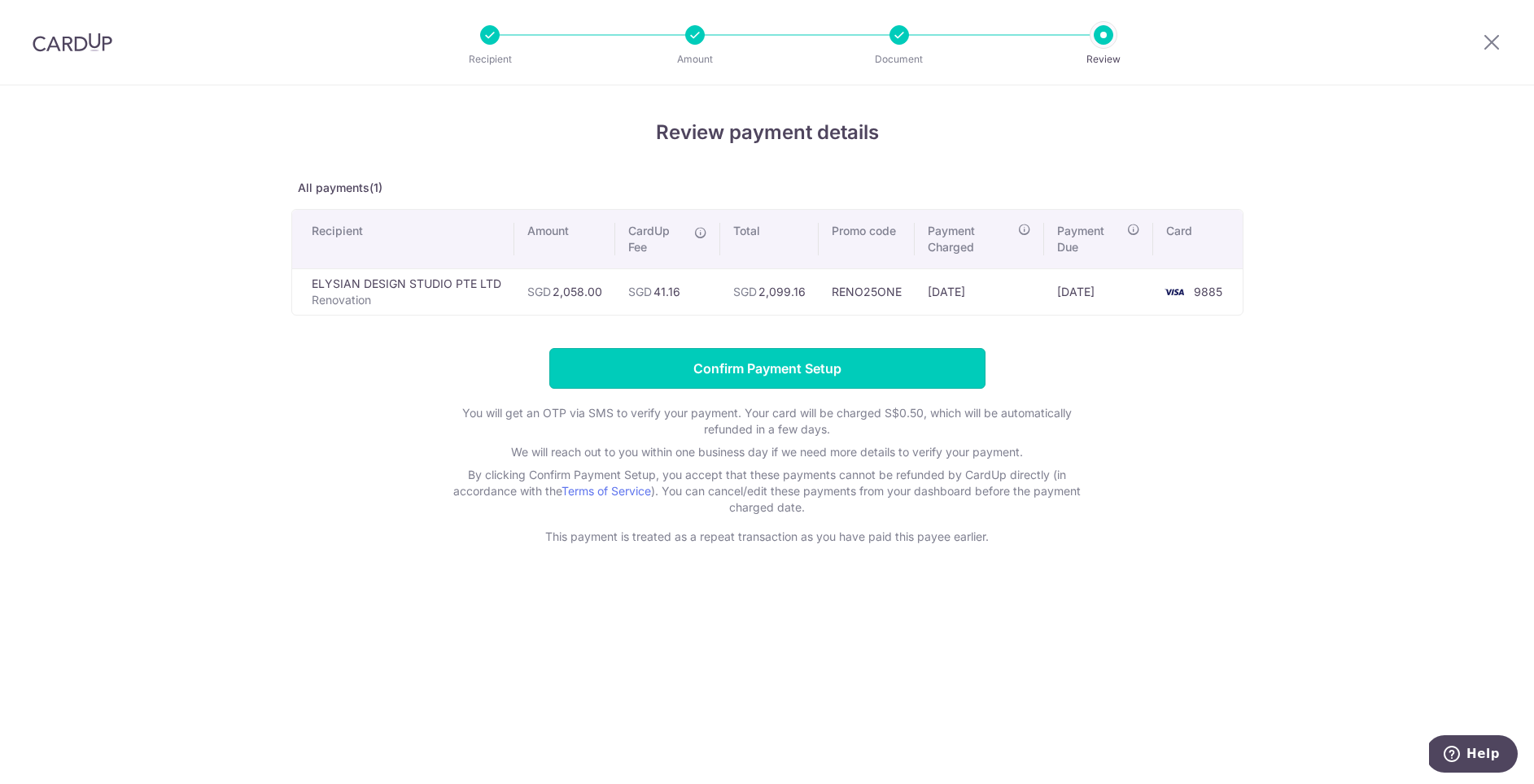
click at [912, 378] on input "Confirm Payment Setup" at bounding box center [767, 369] width 437 height 41
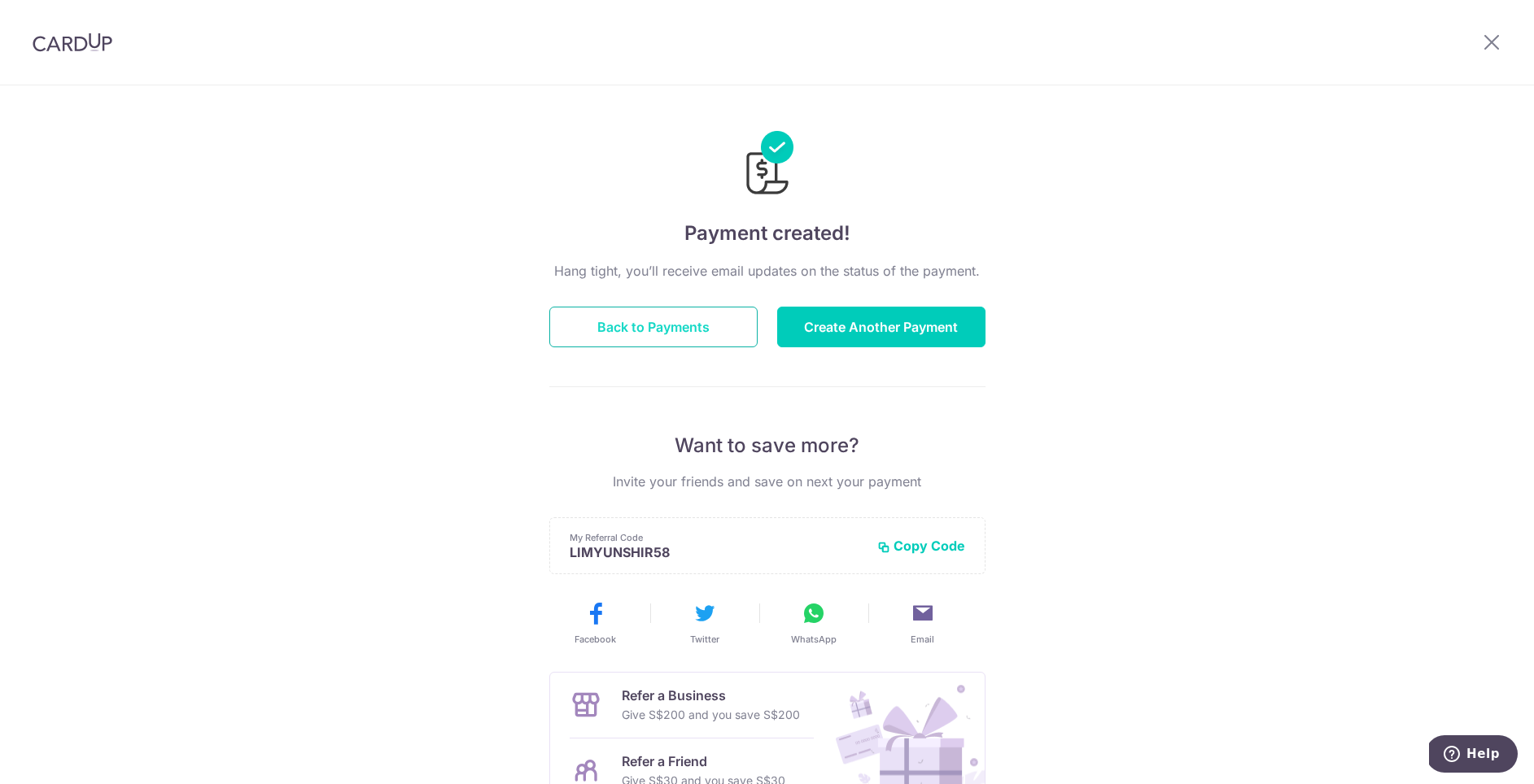
click at [601, 319] on button "Back to Payments" at bounding box center [653, 327] width 208 height 41
